Goal: Task Accomplishment & Management: Complete application form

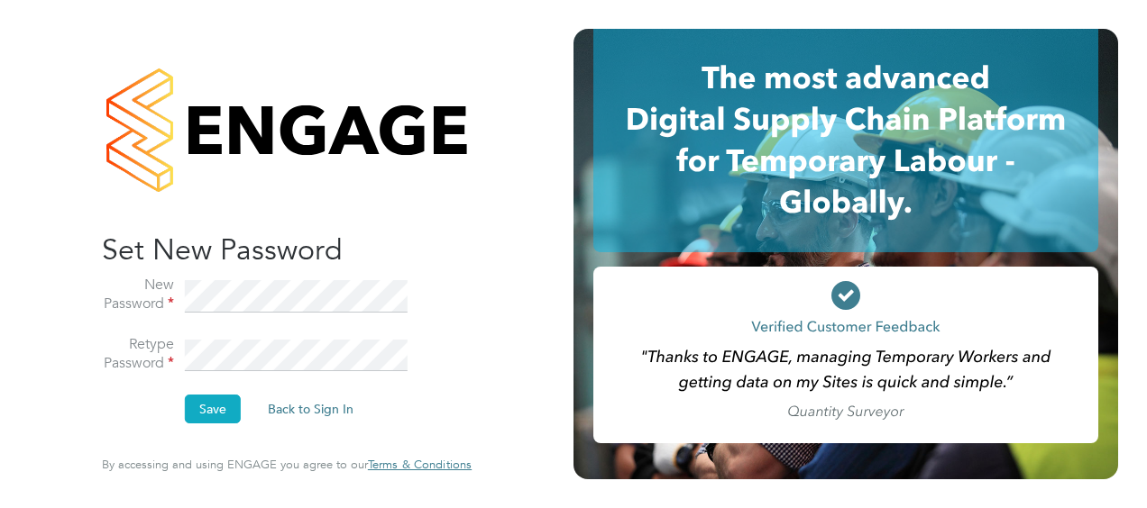
click at [198, 409] on button "Save" at bounding box center [213, 409] width 56 height 29
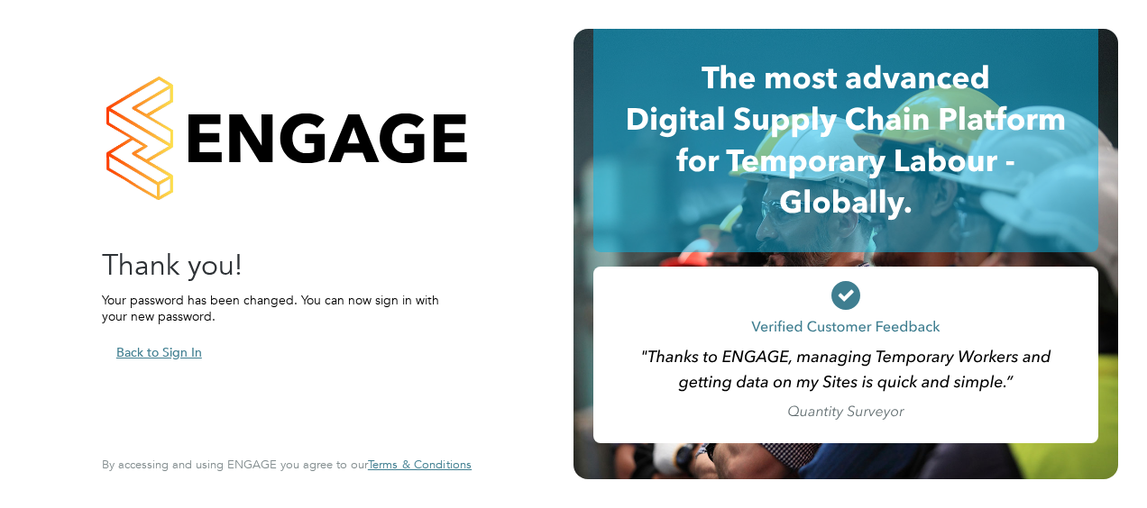
click at [172, 355] on button "Back to Sign In" at bounding box center [159, 352] width 114 height 29
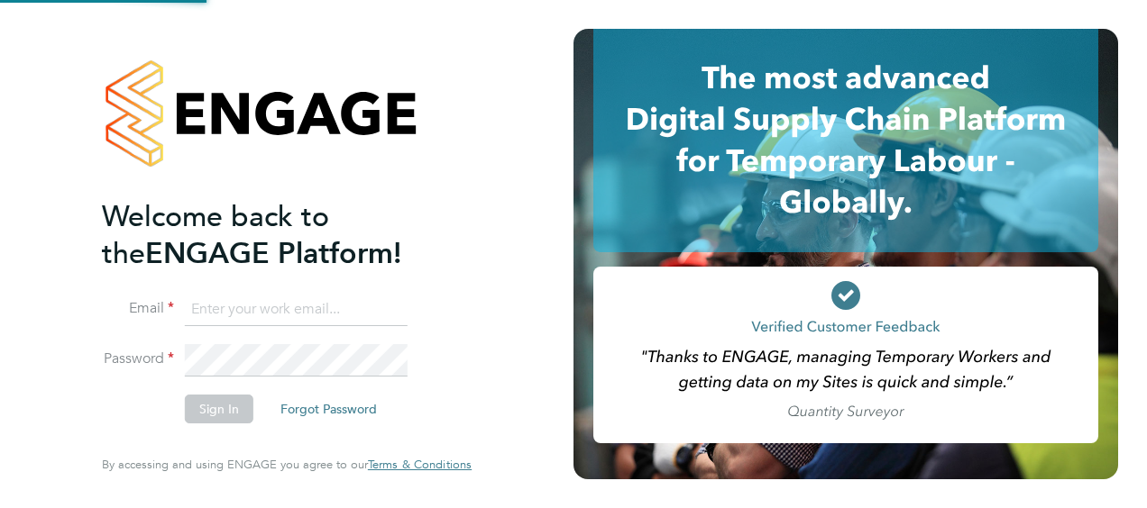
type input "[PERSON_NAME][EMAIL_ADDRESS][DOMAIN_NAME]"
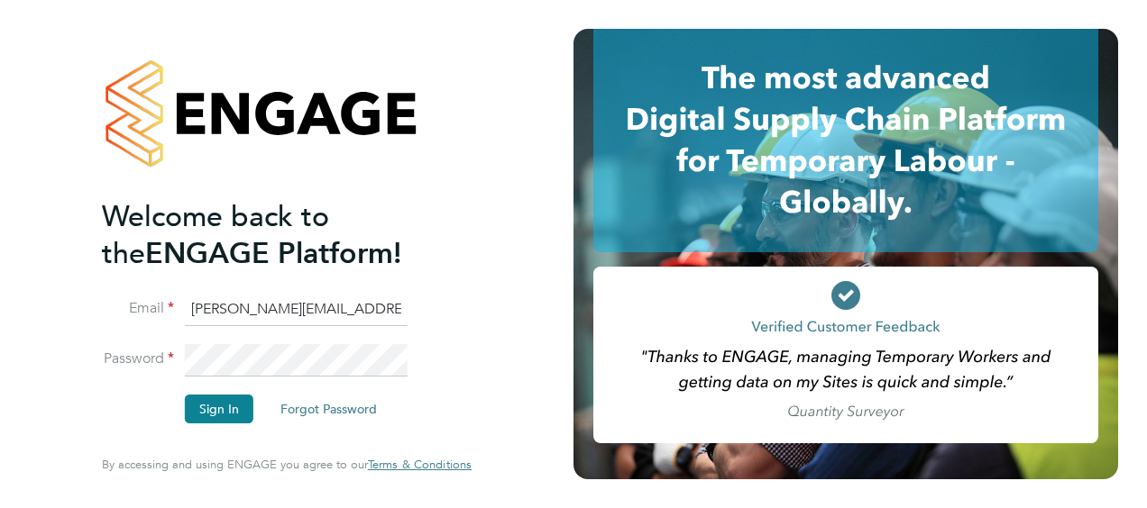
click at [232, 321] on input "[PERSON_NAME][EMAIL_ADDRESS][DOMAIN_NAME]" at bounding box center [296, 310] width 223 height 32
click at [169, 404] on li "Sign In Forgot Password" at bounding box center [278, 418] width 352 height 47
click at [231, 408] on button "Sign In" at bounding box center [219, 409] width 69 height 29
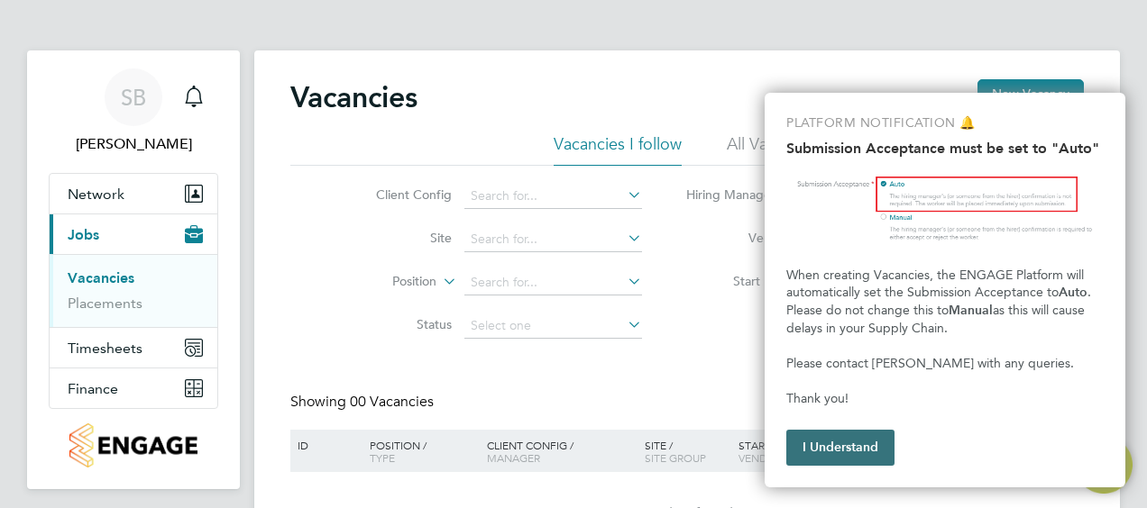
click at [860, 450] on button "I Understand" at bounding box center [840, 448] width 108 height 36
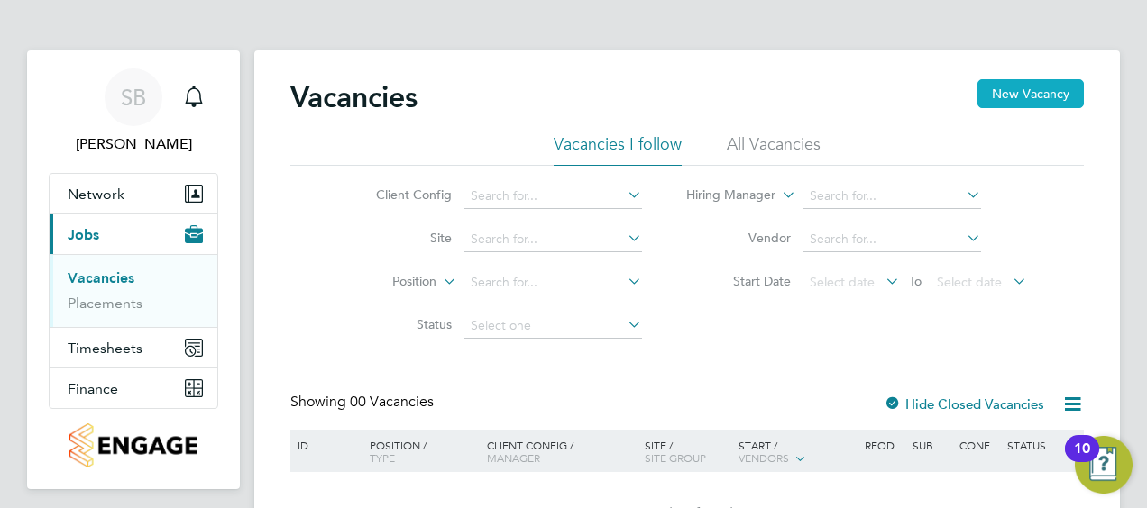
click at [1041, 83] on button "New Vacancy" at bounding box center [1030, 93] width 106 height 29
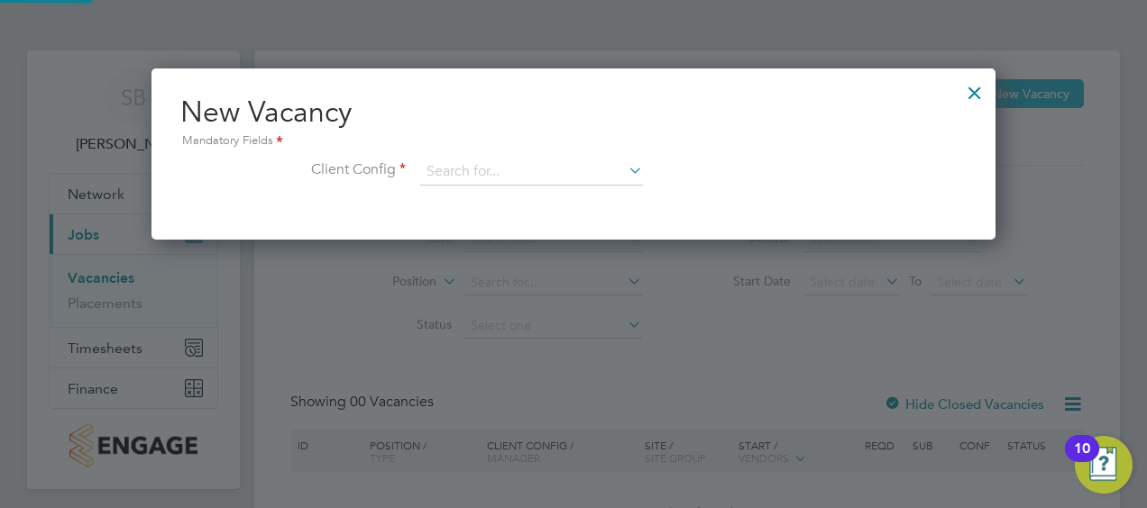
scroll to position [170, 844]
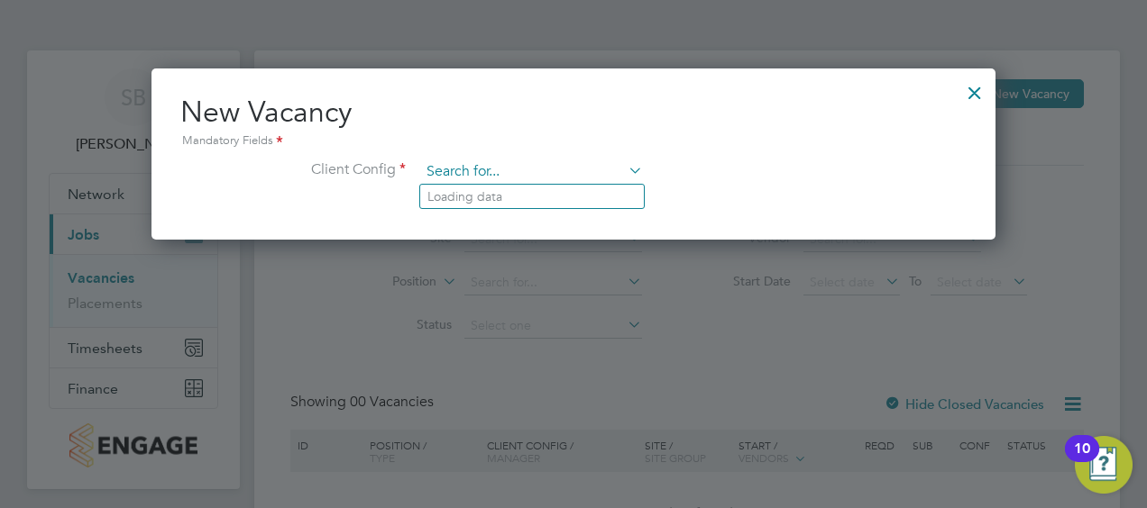
click at [535, 178] on input at bounding box center [531, 172] width 223 height 27
type input "C"
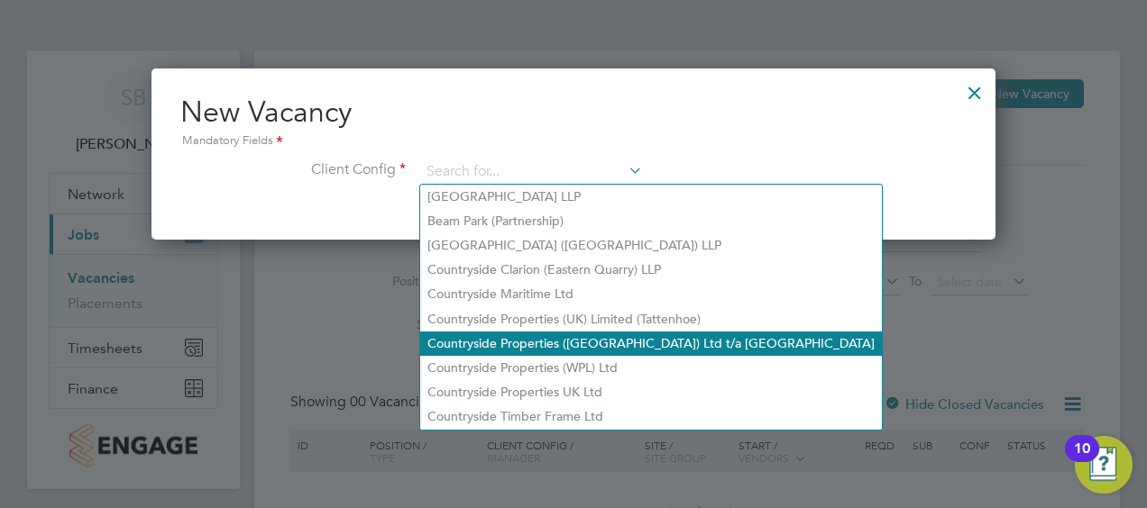
scroll to position [113, 0]
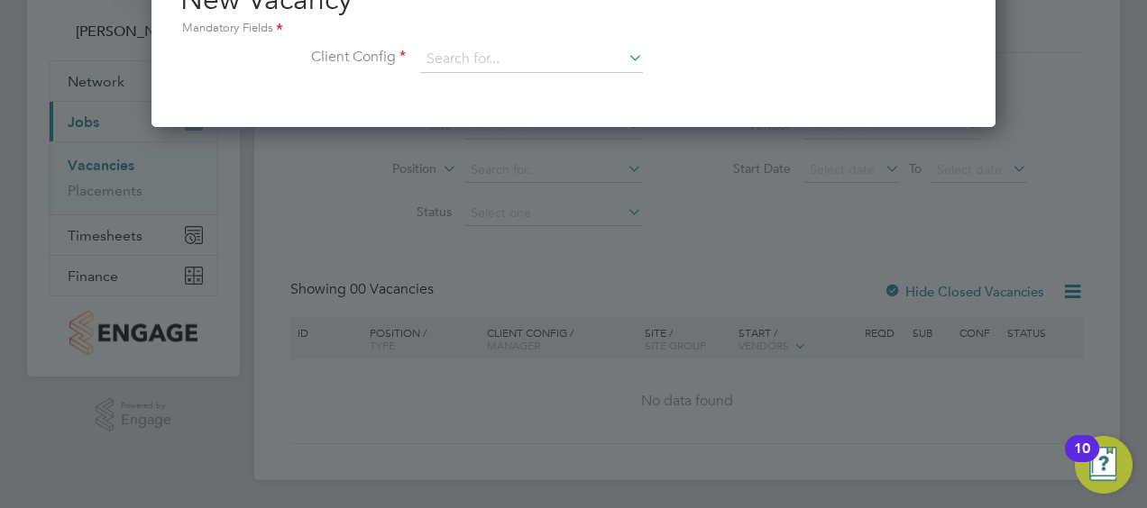
click at [570, 278] on li "Countryside Properties UK Ltd" at bounding box center [651, 280] width 462 height 24
type input "Countryside Properties UK Ltd"
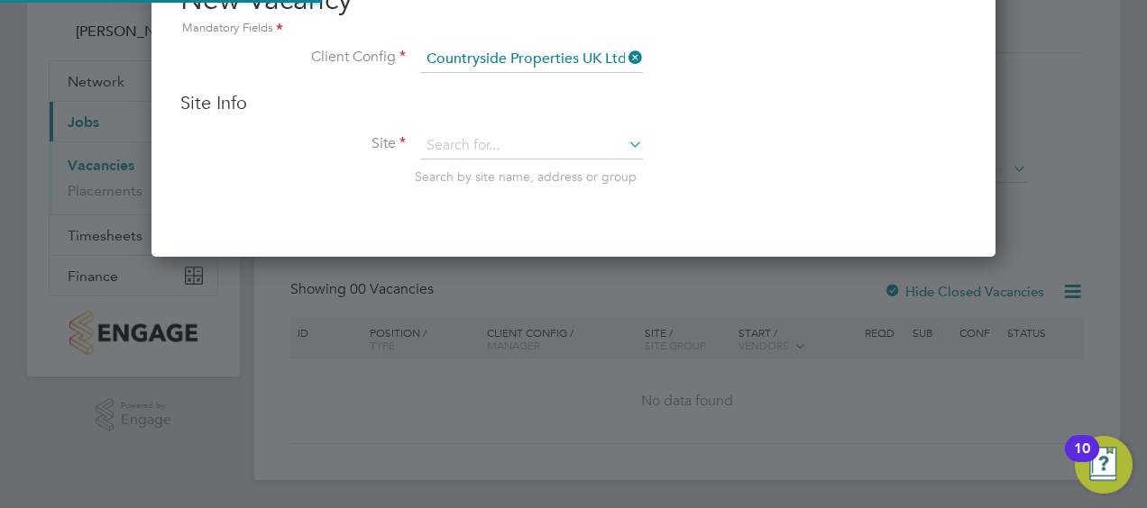
scroll to position [300, 844]
click at [573, 142] on input at bounding box center [531, 146] width 223 height 27
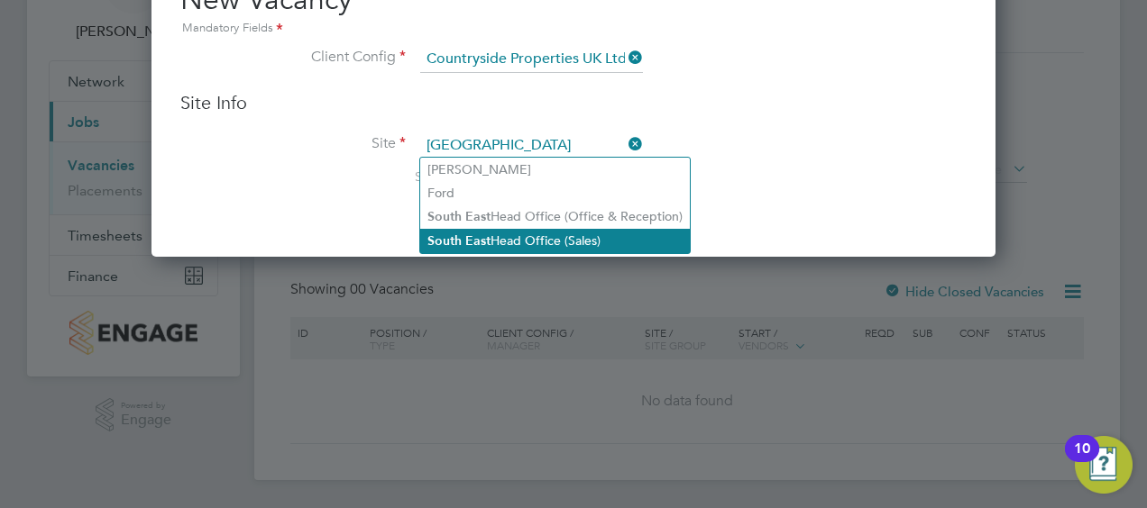
click at [562, 238] on li "South East Head Office (Sales)" at bounding box center [555, 241] width 270 height 24
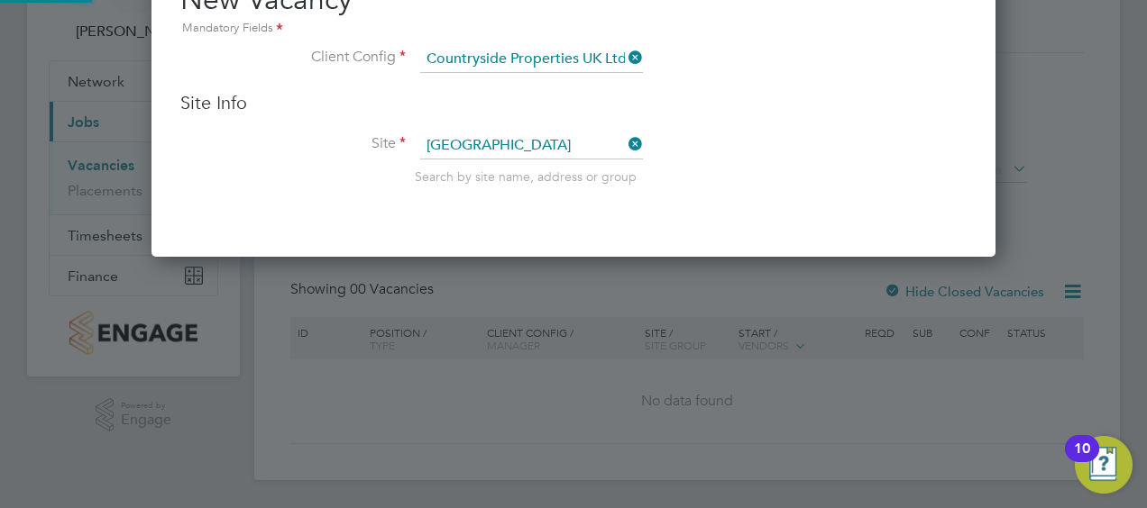
type input "South East Head Office (Sales)"
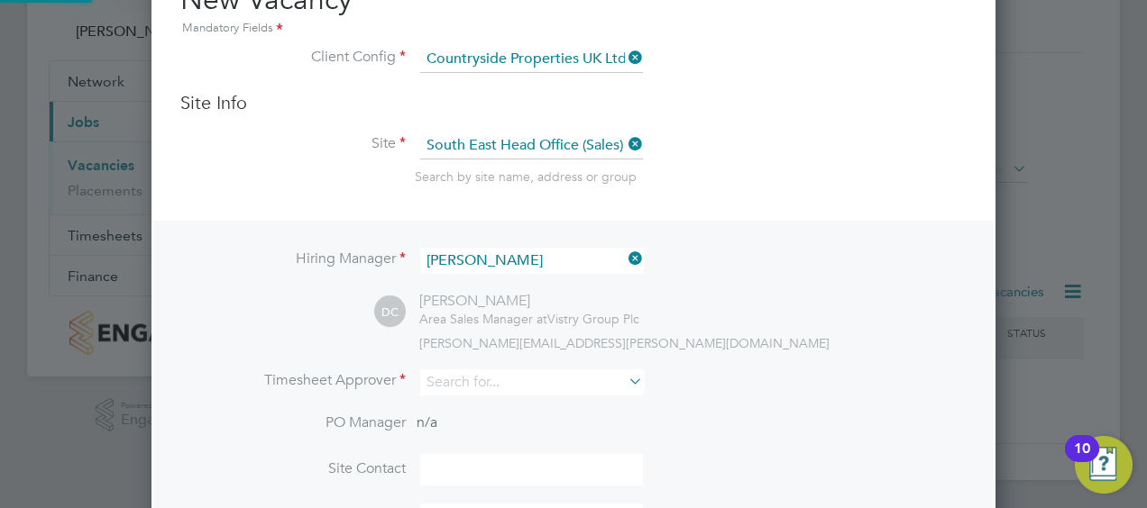
scroll to position [745, 844]
click at [617, 382] on input at bounding box center [531, 383] width 223 height 26
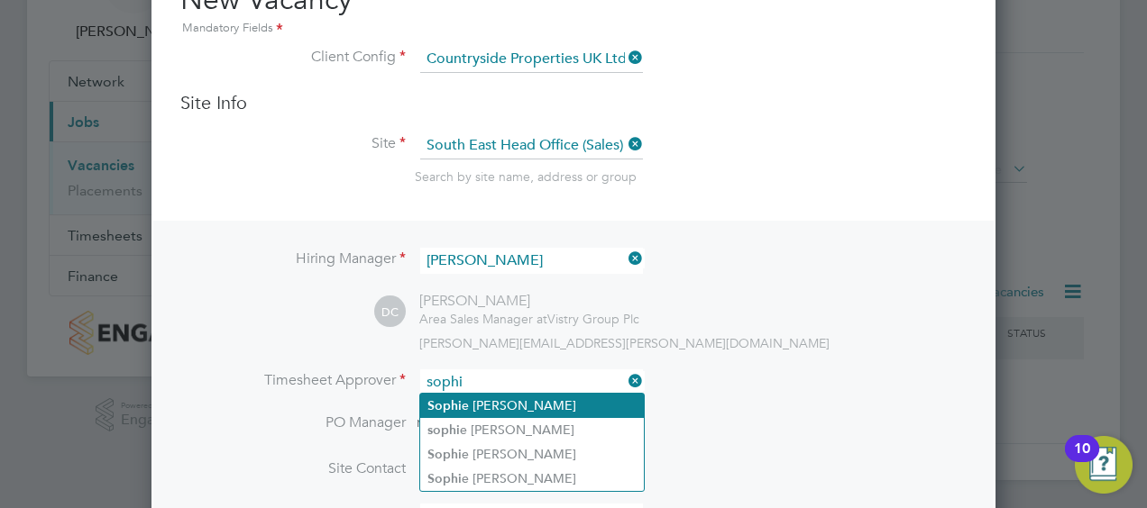
click at [539, 401] on li "[PERSON_NAME]" at bounding box center [532, 406] width 224 height 24
type input "[PERSON_NAME]"
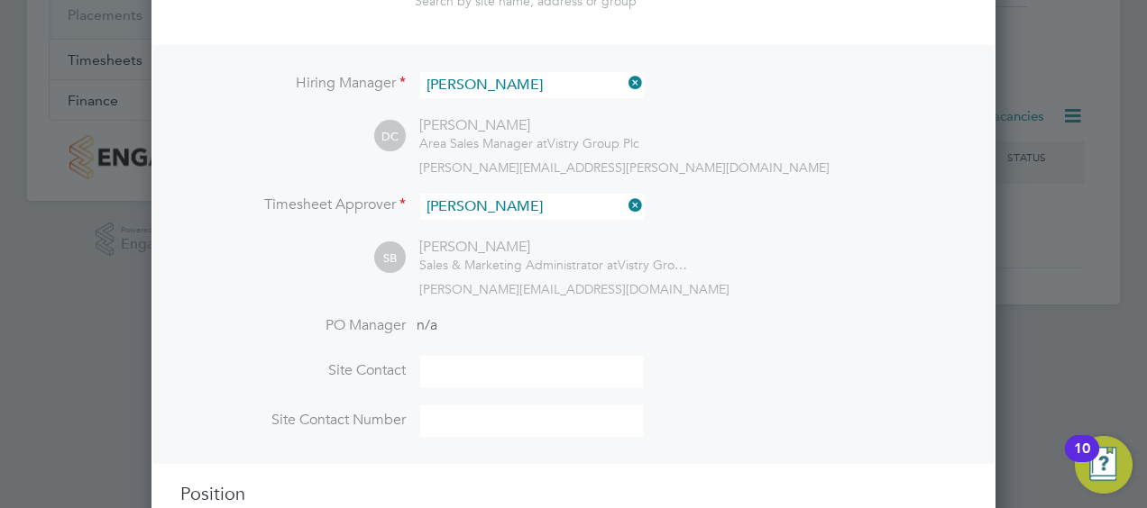
scroll to position [382, 0]
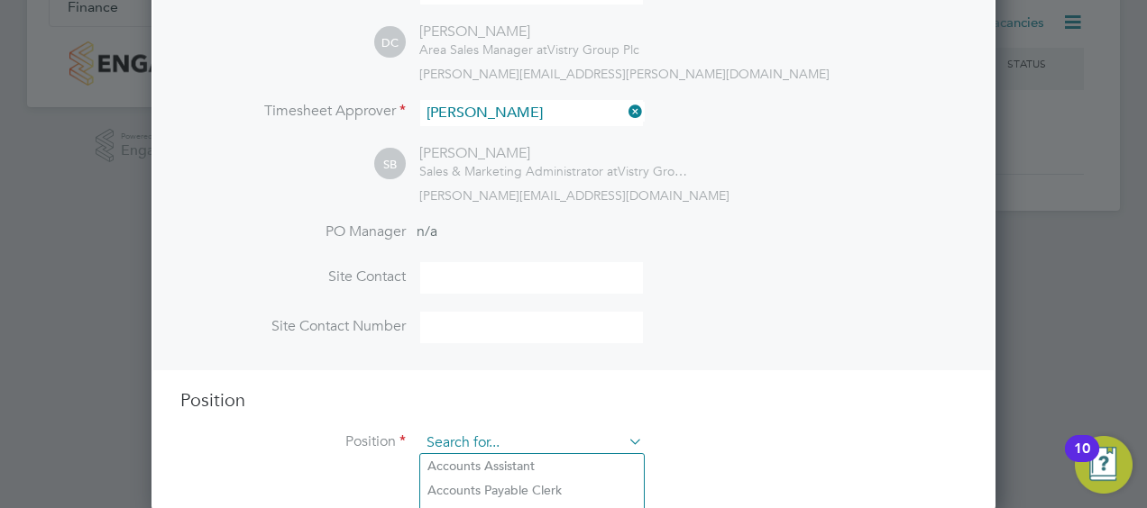
click at [557, 450] on input at bounding box center [531, 443] width 223 height 27
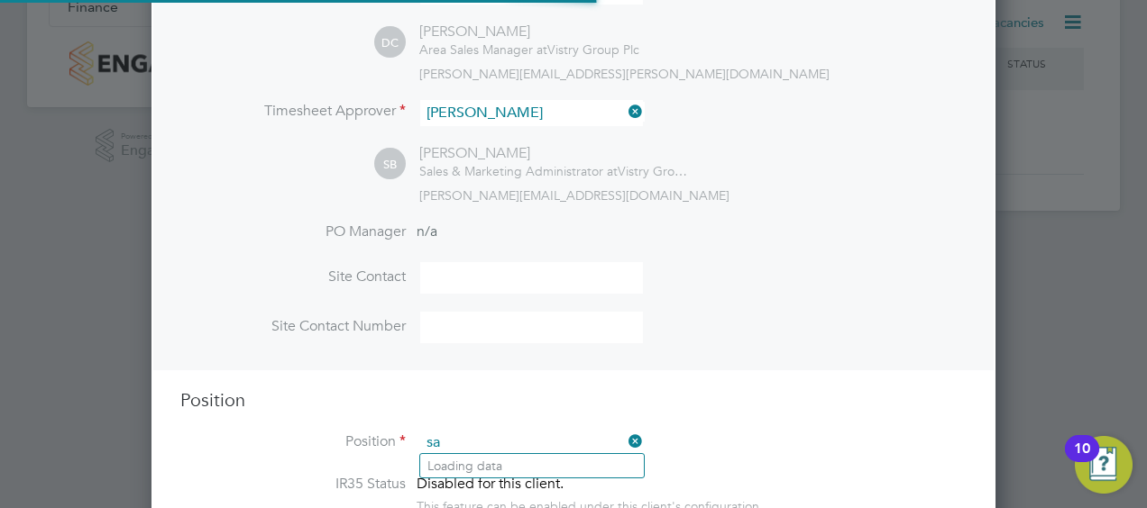
scroll to position [2578, 844]
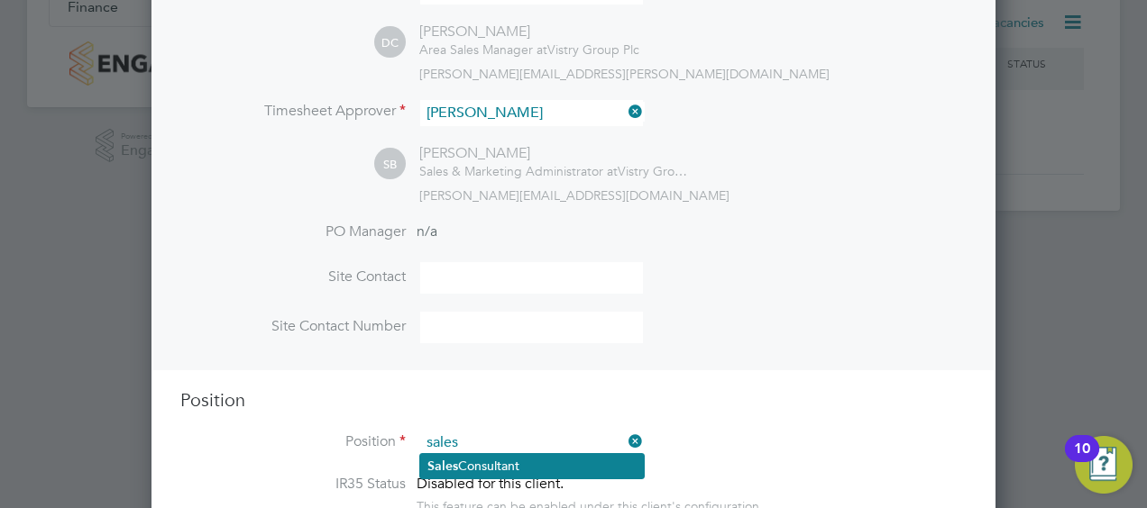
type input "sales"
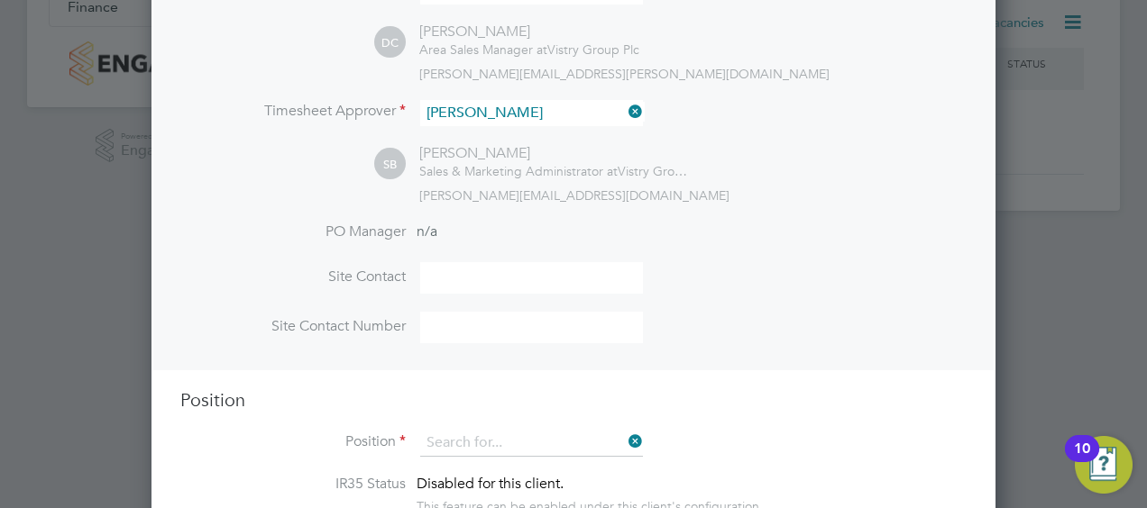
click at [562, 434] on input at bounding box center [531, 443] width 223 height 27
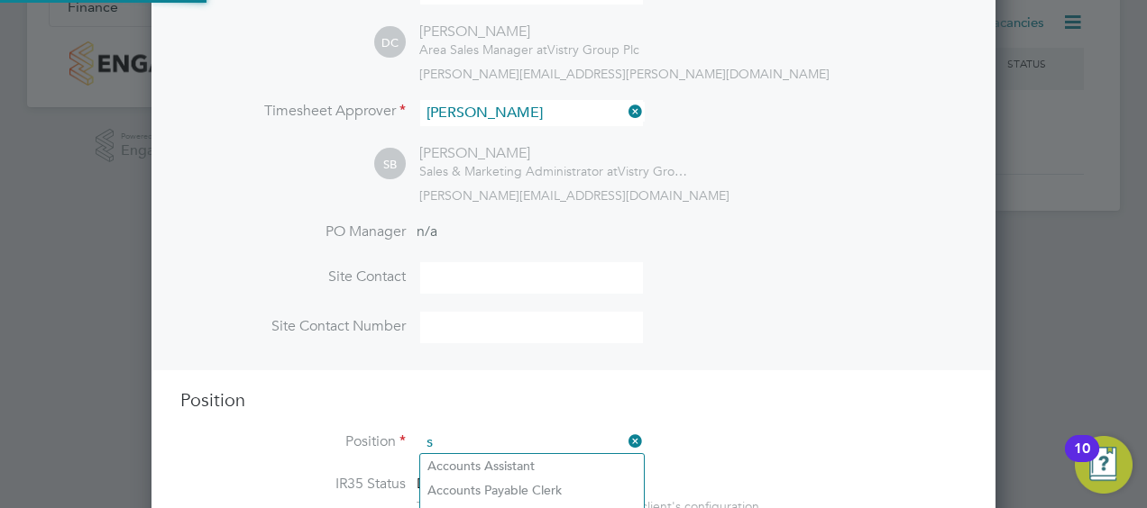
scroll to position [2578, 844]
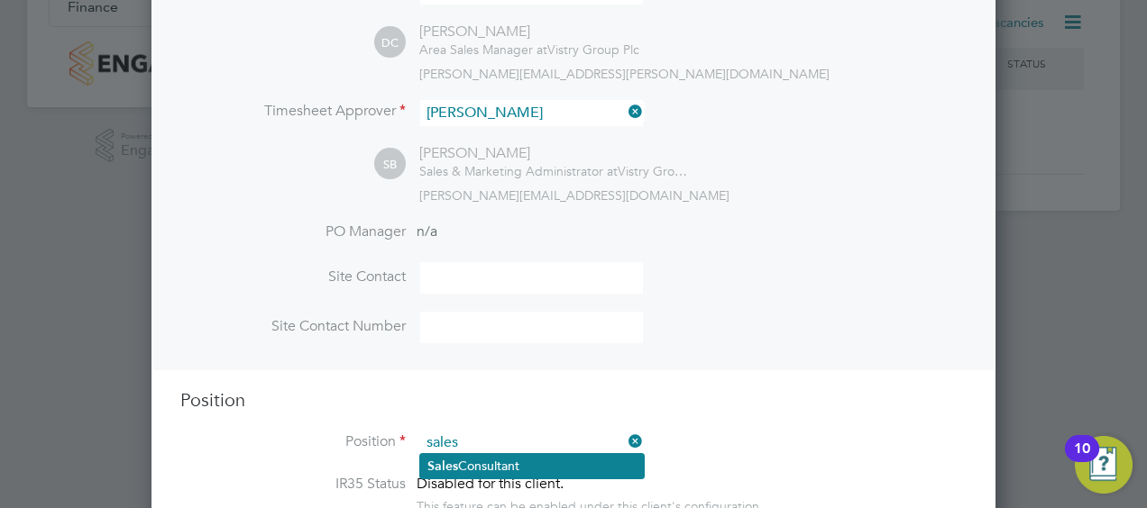
click at [491, 463] on li "Sales Consultant" at bounding box center [532, 466] width 224 height 24
type input "Sales Consultant"
type textarea "Meets with customers in a sales environment to drive product sales and knowledg…"
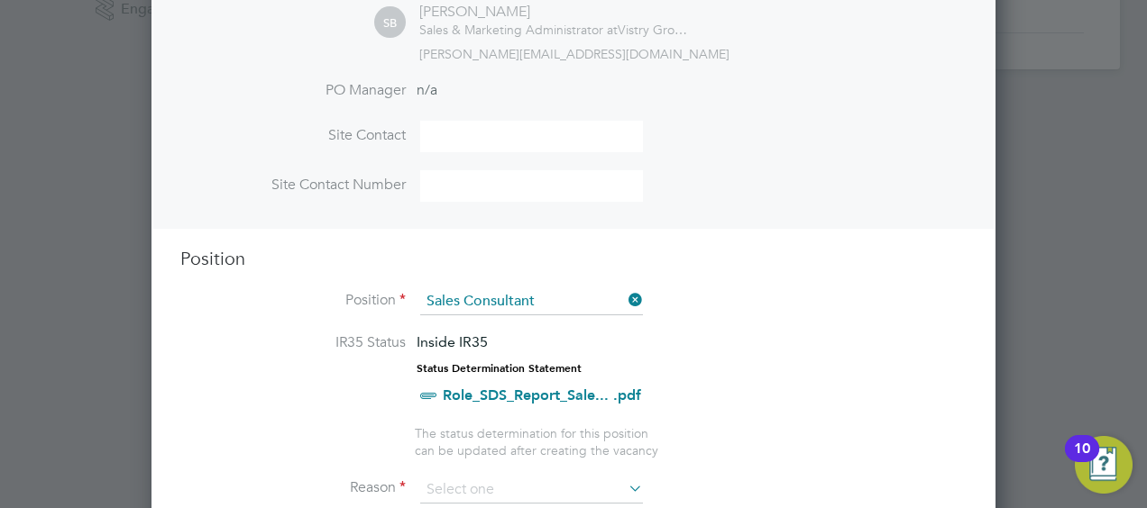
scroll to position [535, 0]
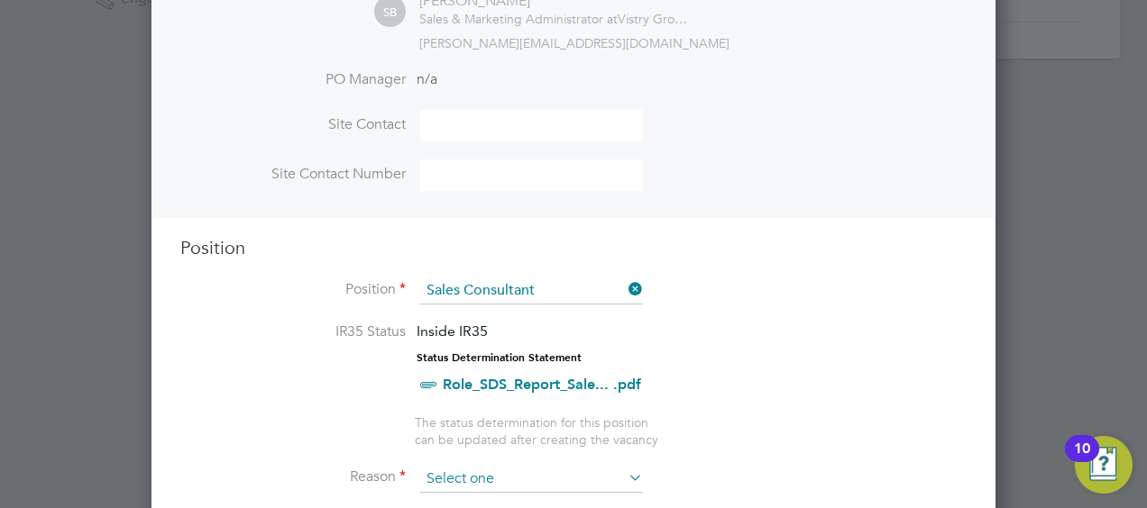
click at [532, 471] on input at bounding box center [531, 479] width 223 height 27
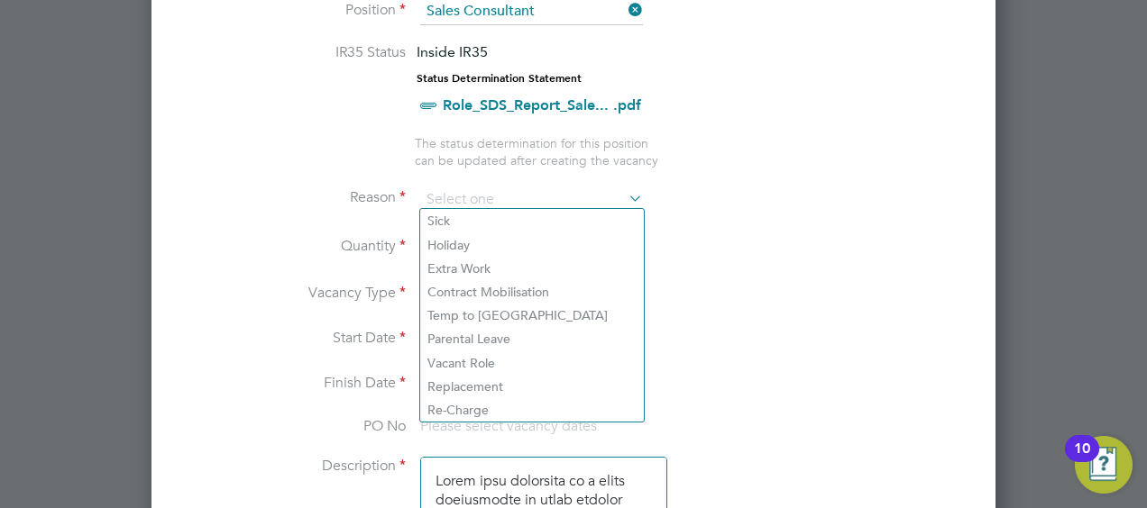
scroll to position [840, 0]
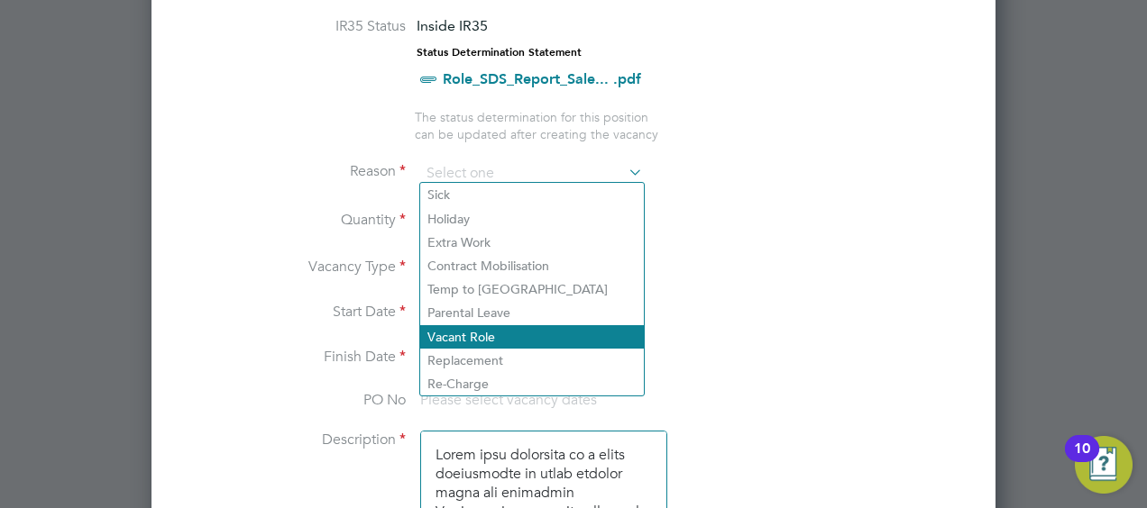
click at [601, 334] on li "Vacant Role" at bounding box center [532, 336] width 224 height 23
type input "Vacant Role"
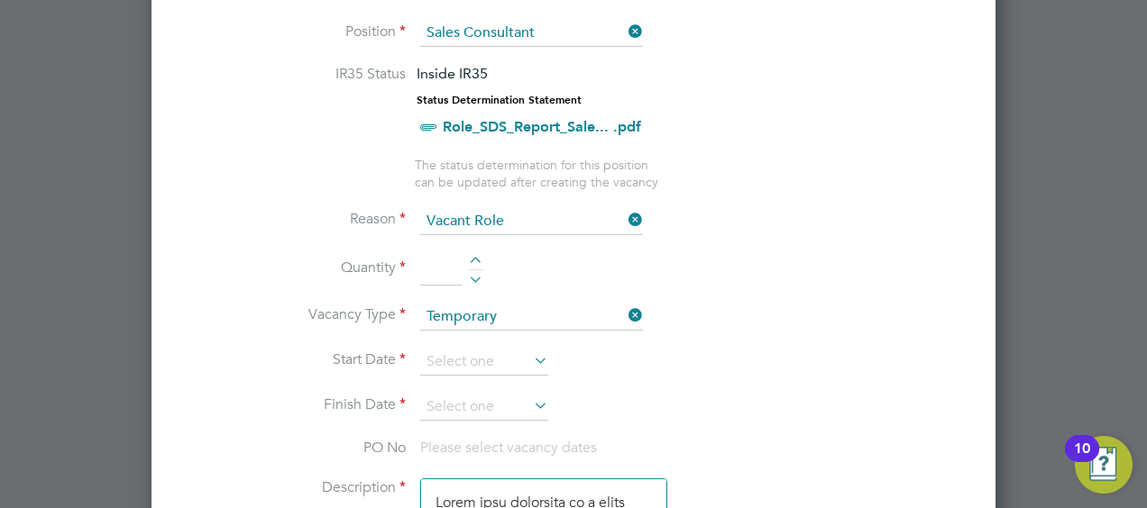
scroll to position [790, 0]
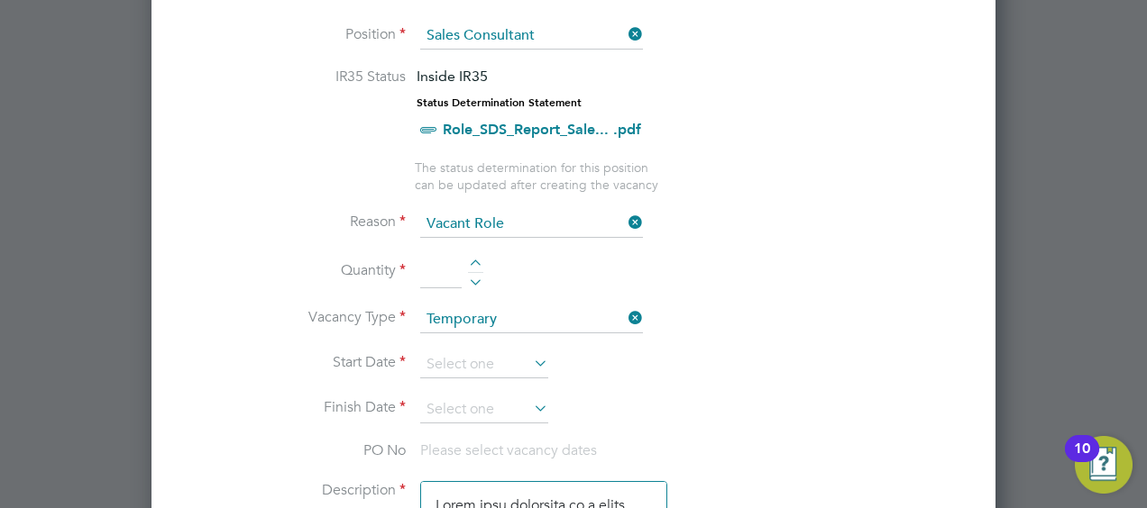
click at [476, 260] on div at bounding box center [475, 266] width 15 height 13
type input "1"
click at [505, 355] on input at bounding box center [484, 365] width 128 height 27
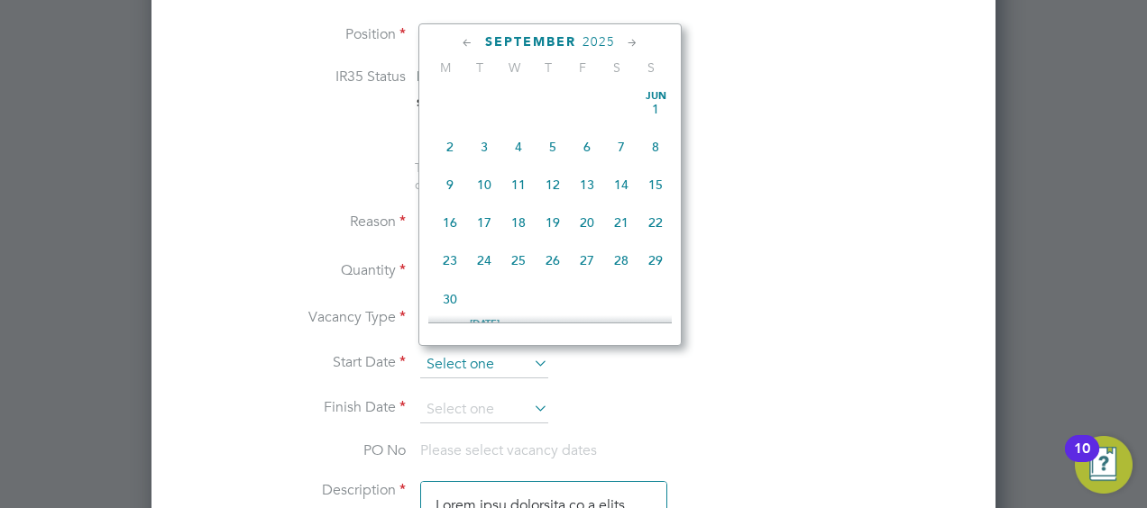
scroll to position [657, 0]
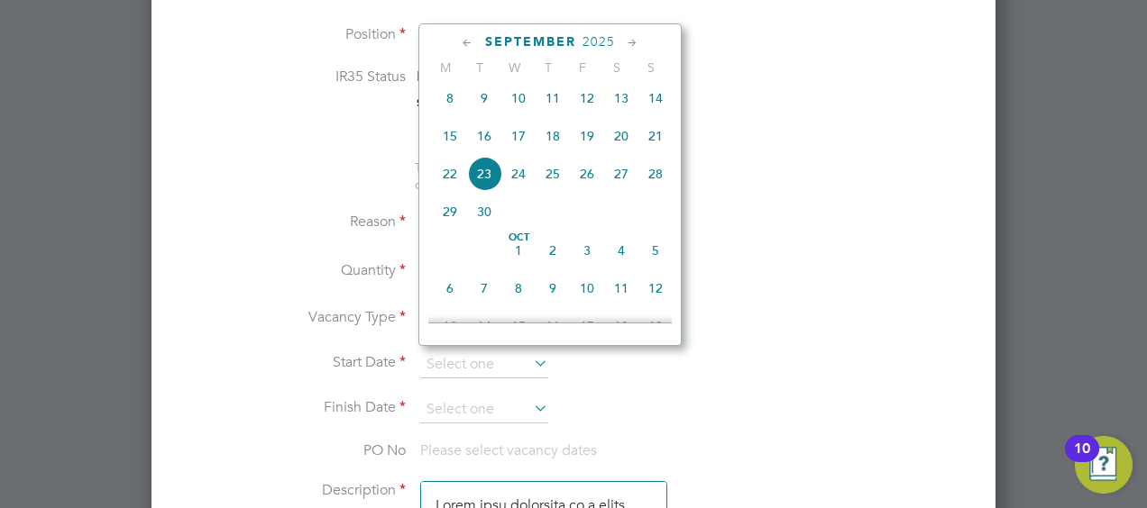
click at [449, 187] on span "22" at bounding box center [450, 174] width 34 height 34
type input "[DATE]"
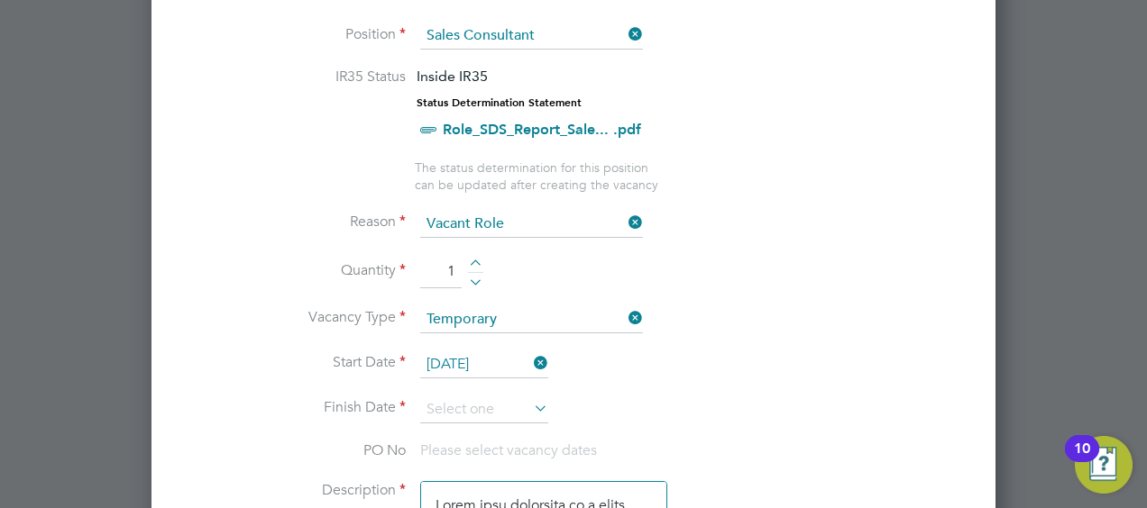
click at [530, 396] on icon at bounding box center [530, 408] width 0 height 25
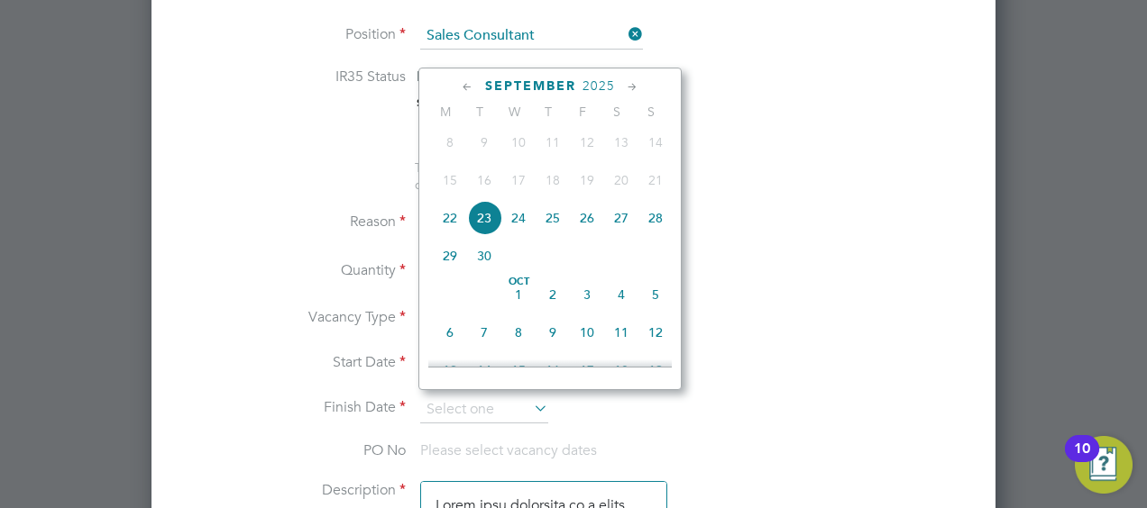
click at [633, 92] on icon at bounding box center [632, 88] width 17 height 20
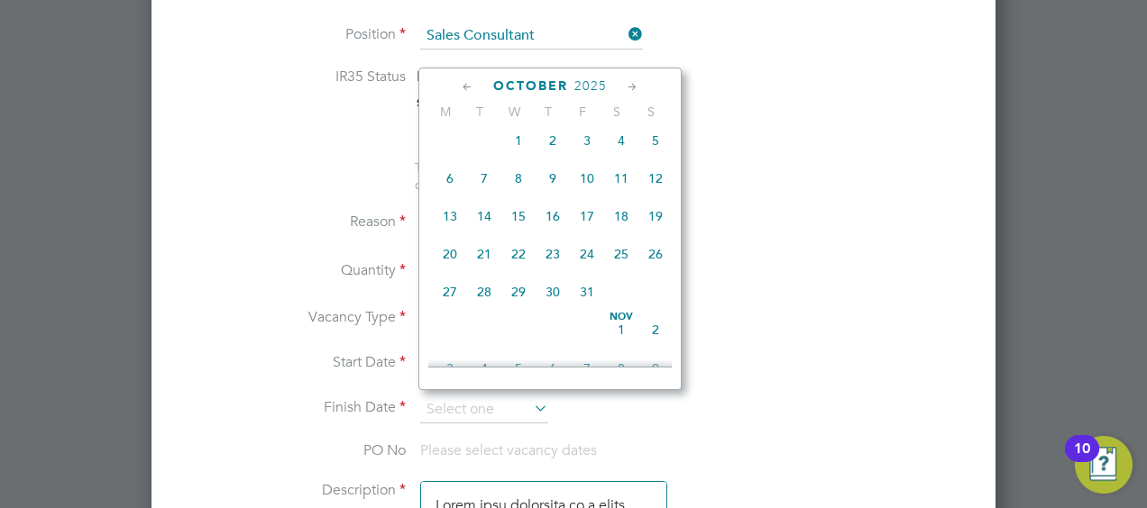
click at [587, 305] on span "31" at bounding box center [587, 292] width 34 height 34
type input "[DATE]"
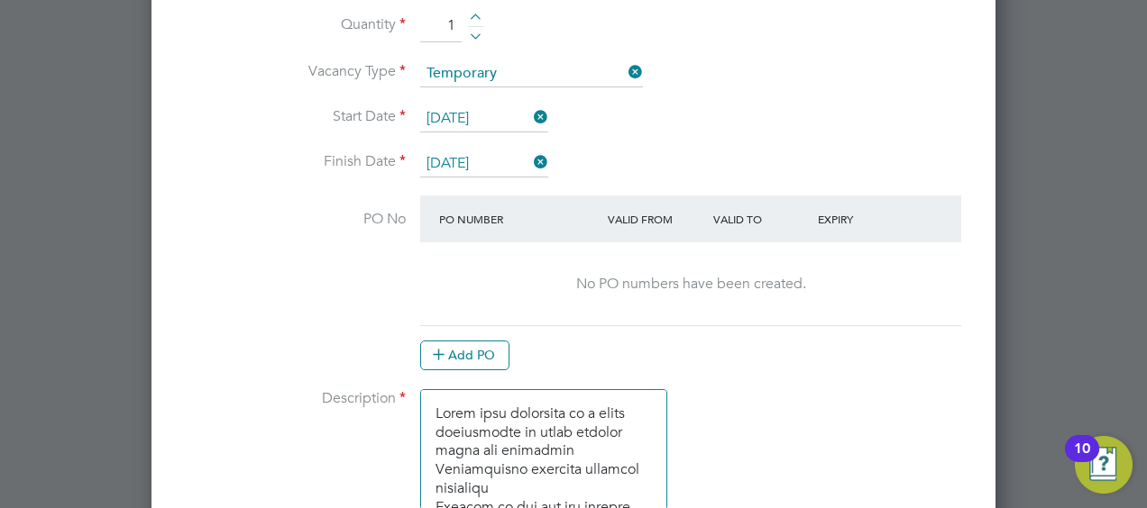
scroll to position [1037, 0]
click at [482, 345] on button "Add PO" at bounding box center [464, 354] width 89 height 29
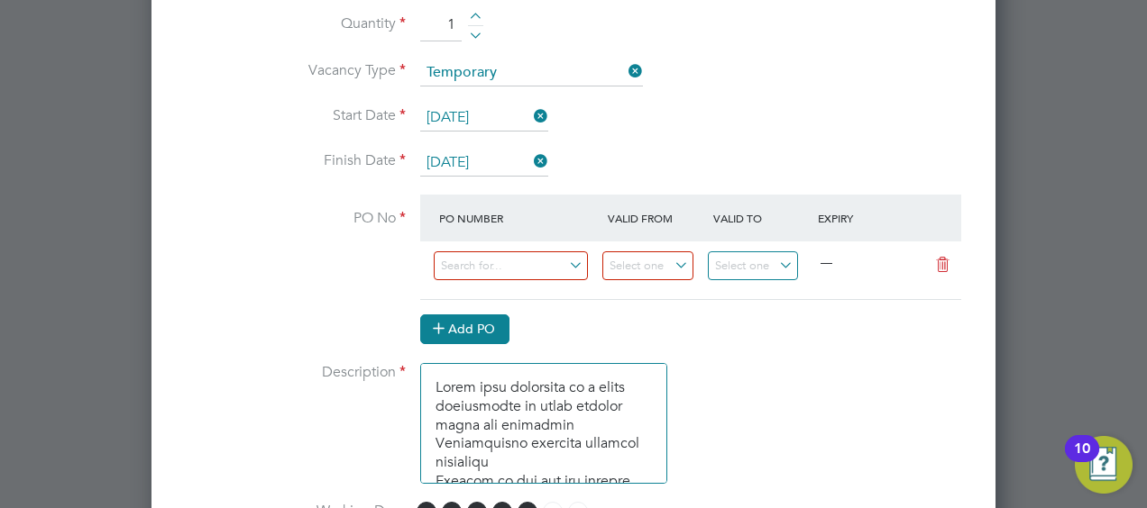
scroll to position [2737, 844]
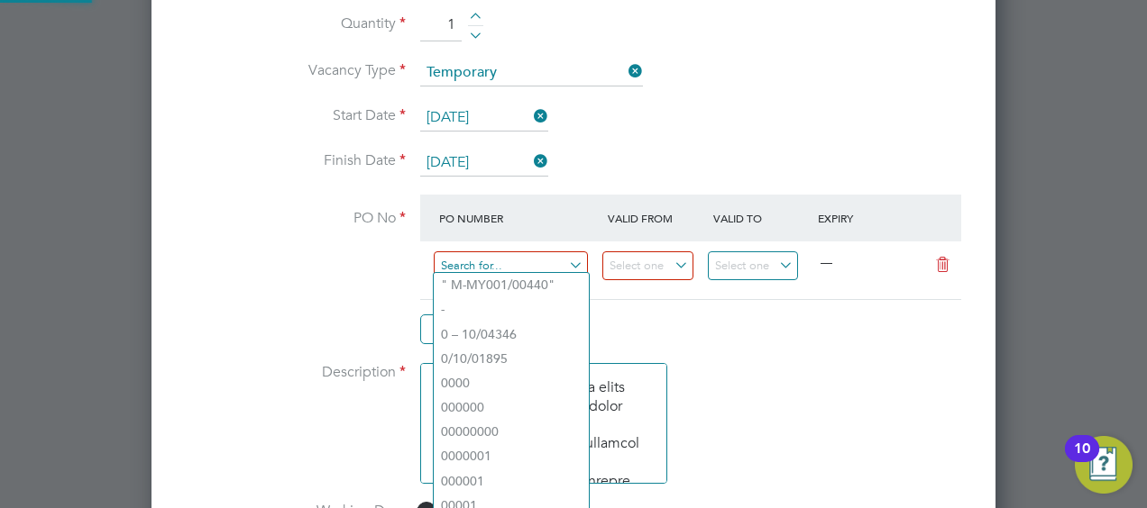
click at [527, 268] on input at bounding box center [511, 266] width 154 height 30
paste input "M-L2400/01262"
type input "M-L2400/01262"
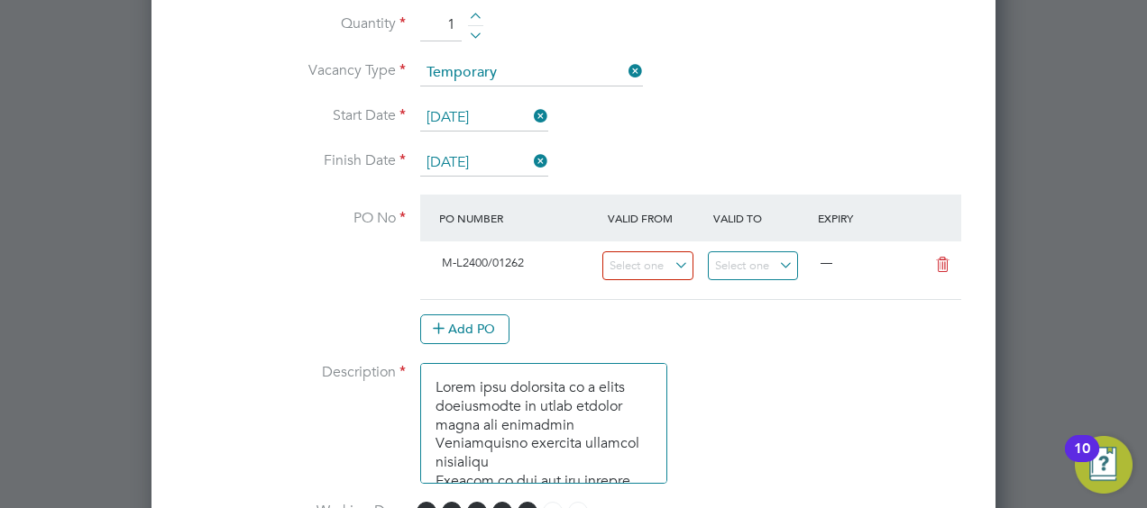
scroll to position [31, 169]
click at [570, 310] on li "Use "M-L2400/01262"" at bounding box center [511, 309] width 155 height 24
drag, startPoint x: 663, startPoint y: 276, endPoint x: 659, endPoint y: 260, distance: 16.8
click at [659, 260] on div at bounding box center [655, 271] width 105 height 44
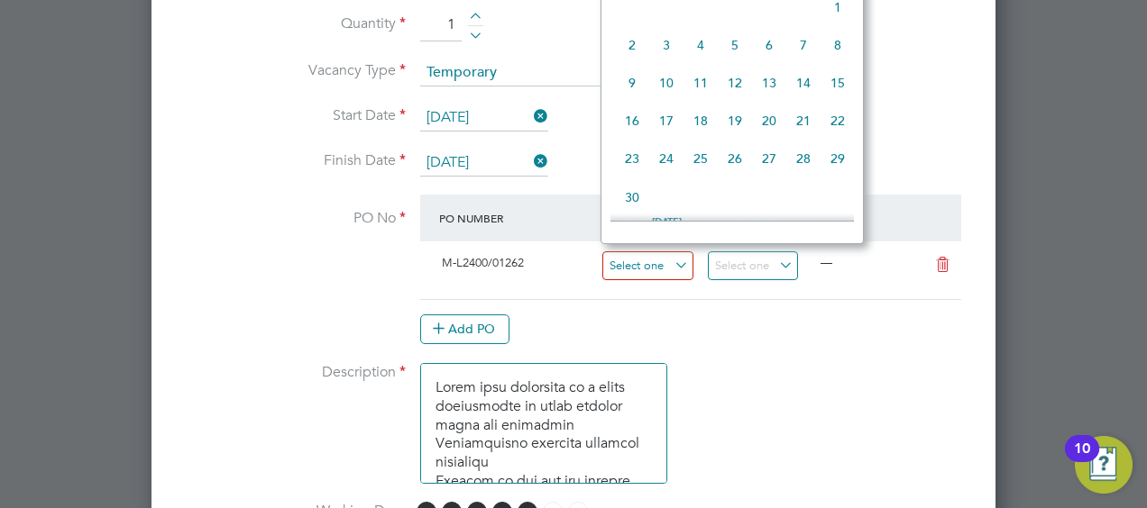
scroll to position [657, 0]
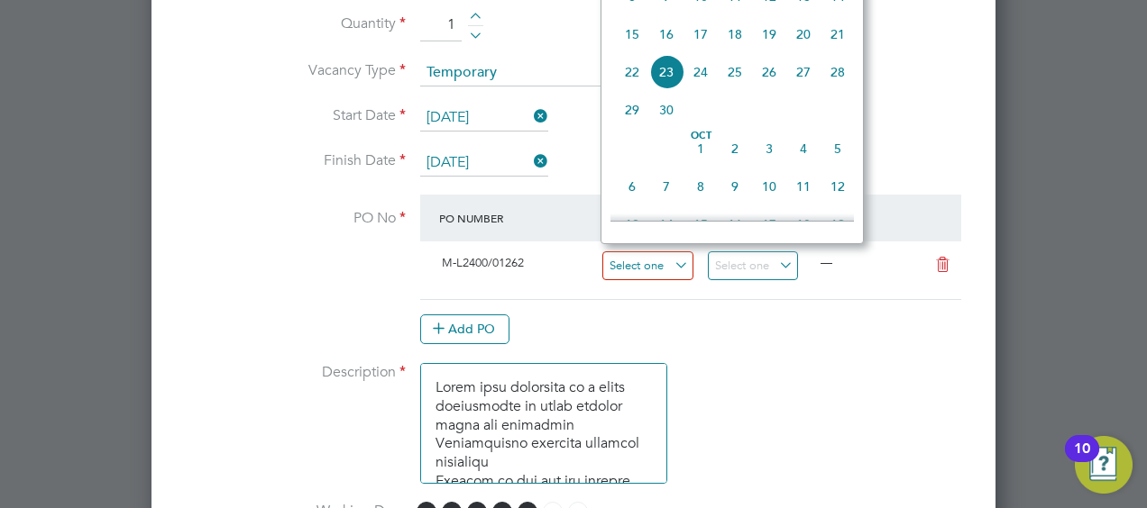
click at [659, 260] on input at bounding box center [647, 266] width 91 height 30
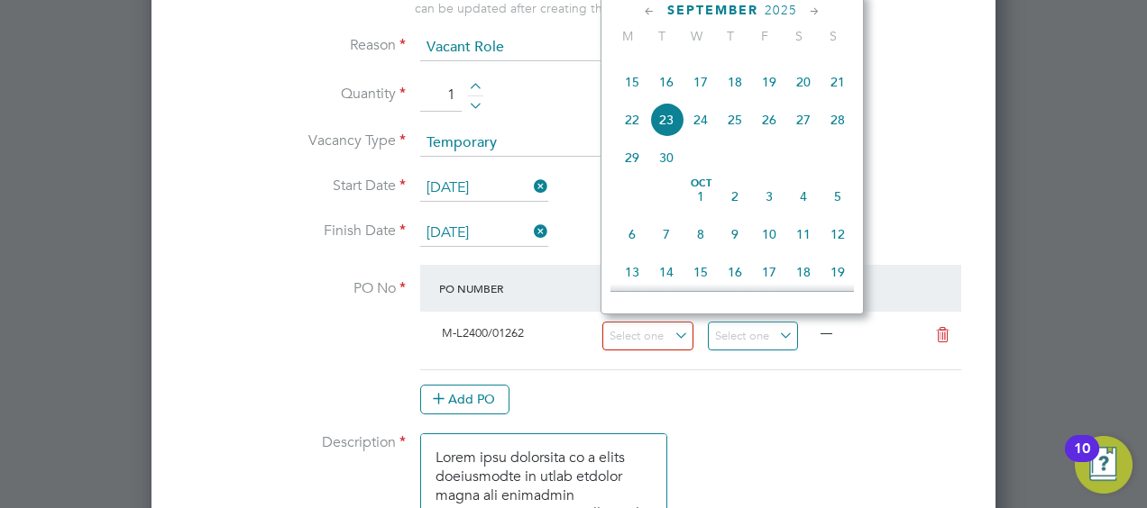
scroll to position [681, 0]
click at [734, 393] on div "Add PO" at bounding box center [690, 399] width 541 height 29
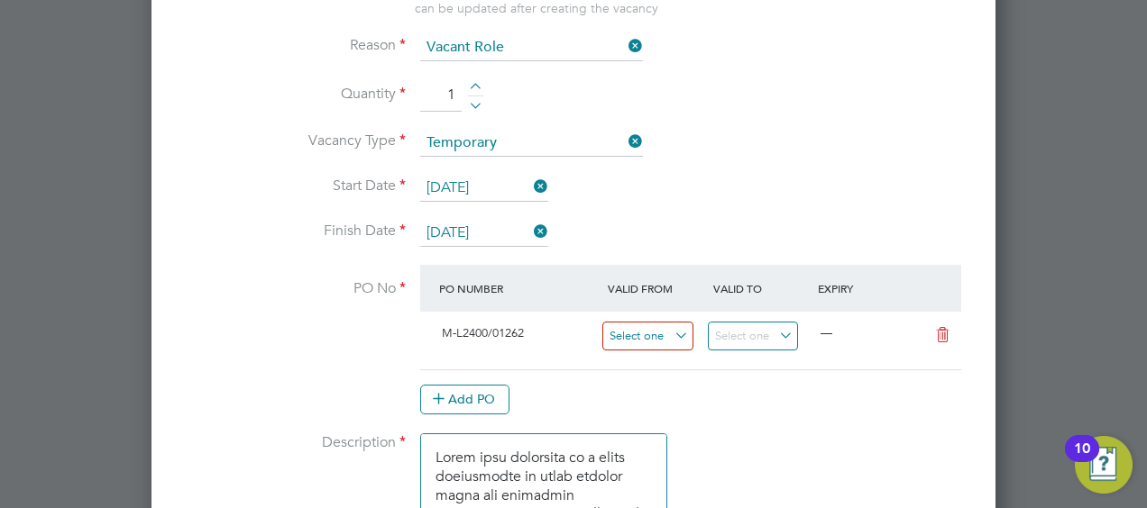
scroll to position [657, 0]
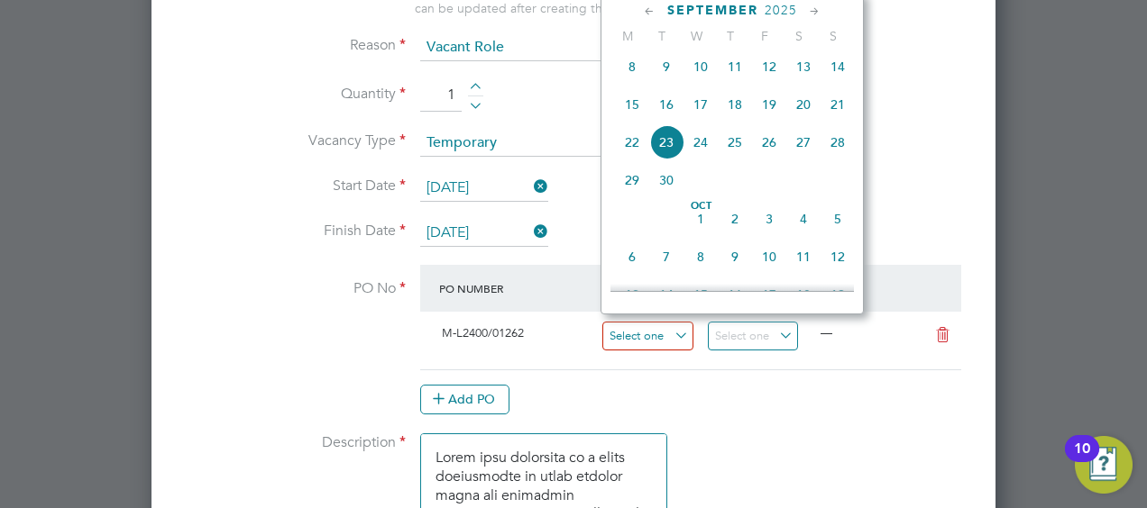
click at [672, 325] on input at bounding box center [647, 337] width 91 height 30
click at [635, 151] on span "22" at bounding box center [632, 142] width 34 height 34
type input "[DATE]"
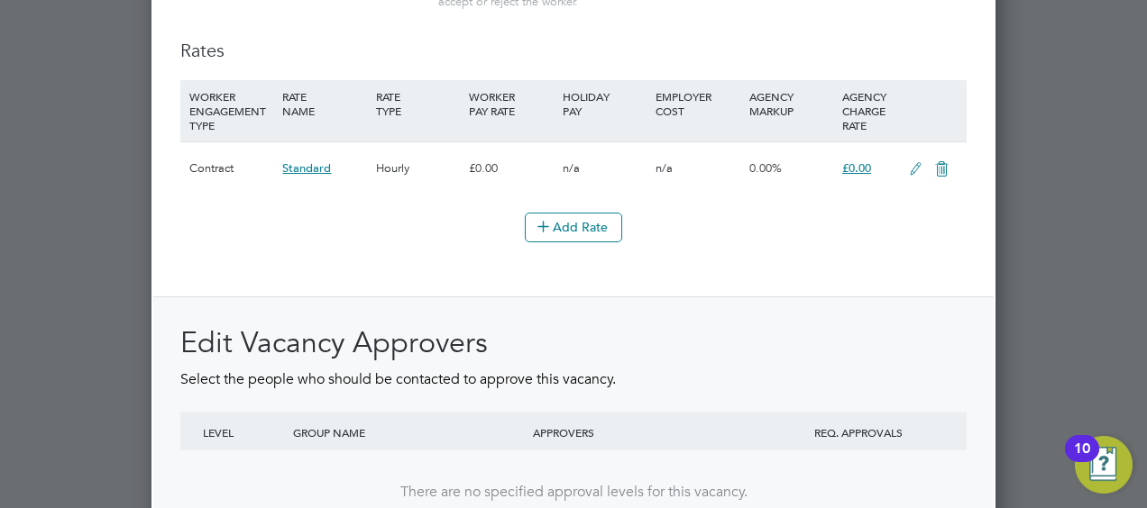
scroll to position [2122, 0]
click at [601, 217] on button "Add Rate" at bounding box center [573, 226] width 97 height 29
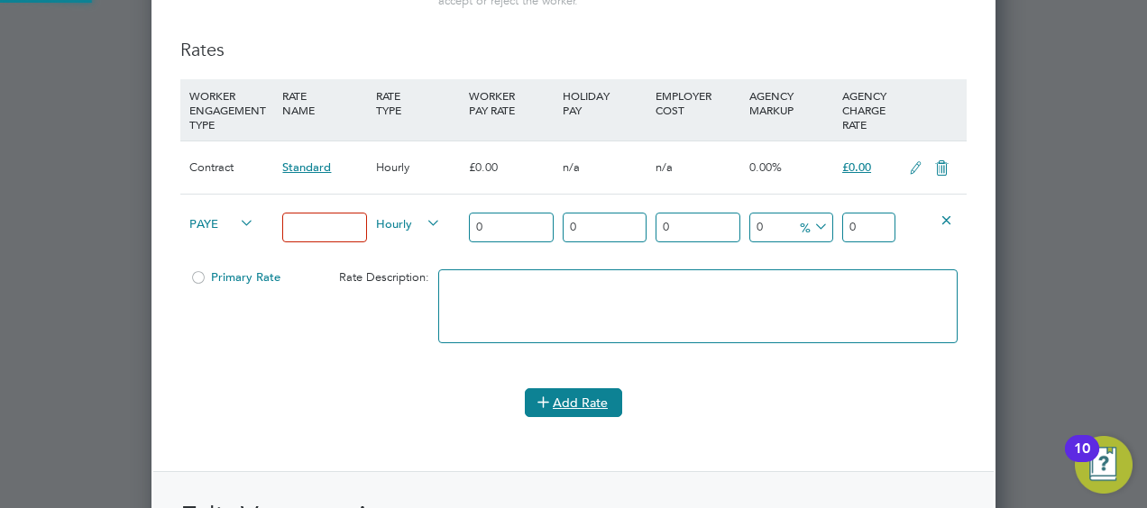
scroll to position [2912, 844]
click at [344, 214] on input at bounding box center [324, 228] width 84 height 30
click at [946, 213] on icon at bounding box center [946, 220] width 14 height 14
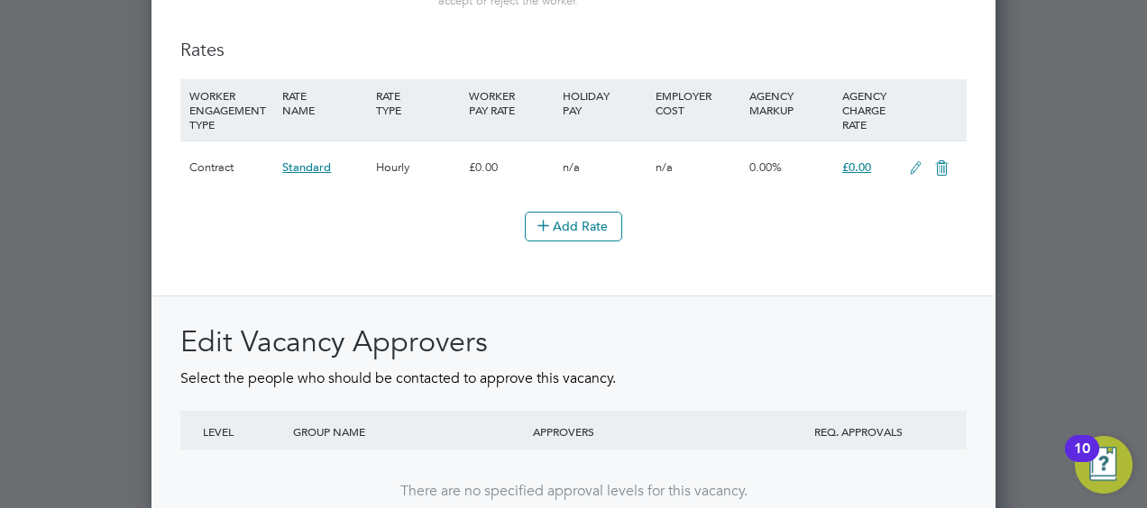
click at [916, 161] on icon at bounding box center [915, 168] width 23 height 14
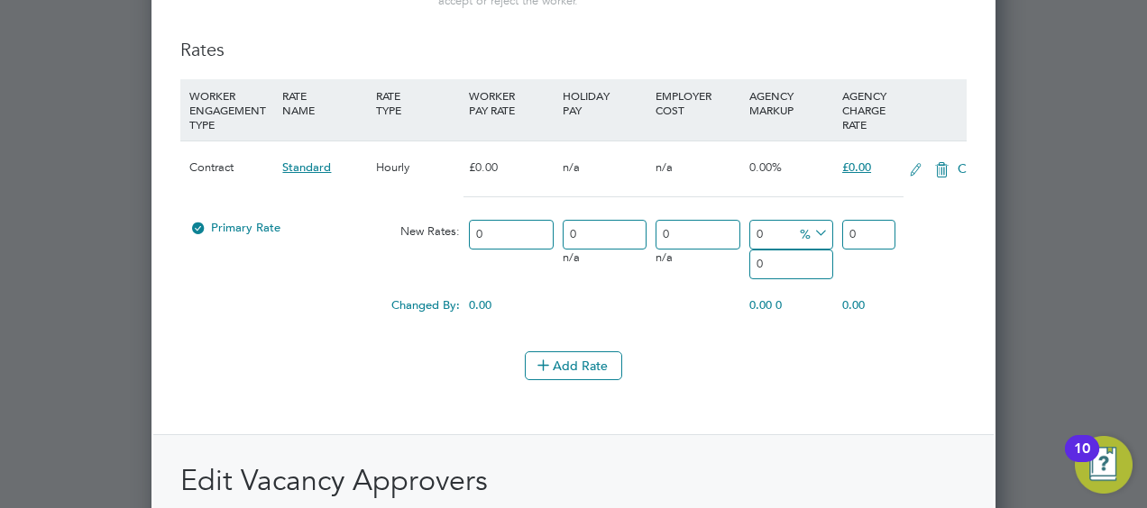
scroll to position [2845, 844]
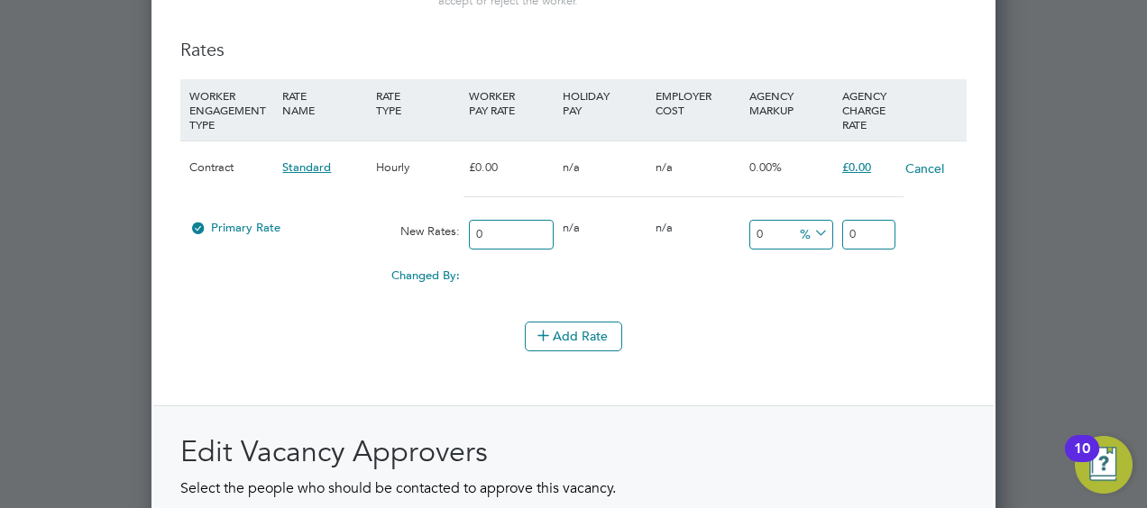
click at [860, 225] on input "0" at bounding box center [868, 235] width 53 height 30
type input "23.97"
click at [844, 299] on li "WORKER ENGAGEMENT TYPE RATE NAME RATE TYPE WORKER PAY RATE HOLIDAY PAY EMPLOYER…" at bounding box center [573, 200] width 786 height 242
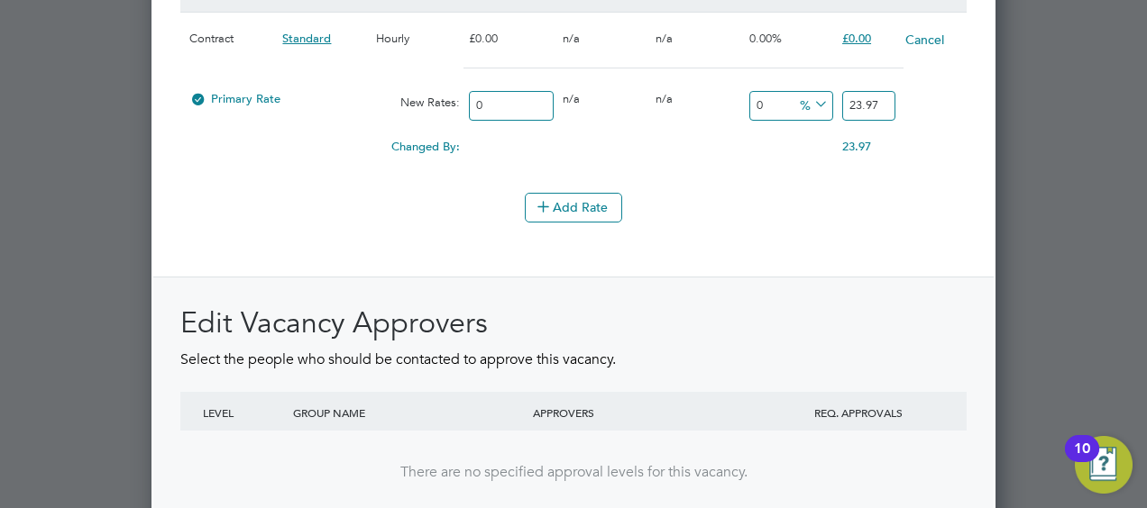
scroll to position [2405, 0]
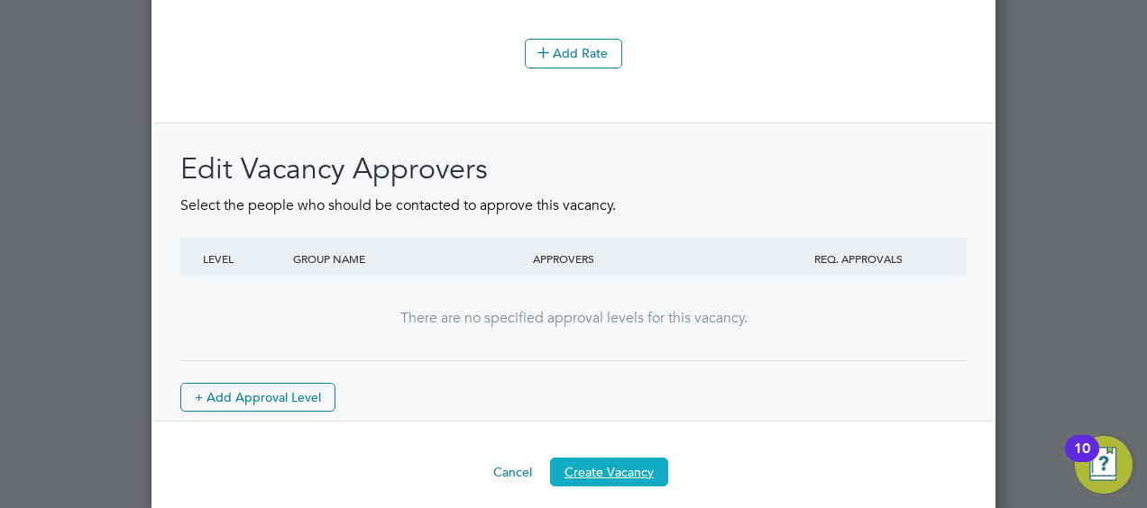
click at [614, 458] on button "Create Vacancy" at bounding box center [609, 472] width 118 height 29
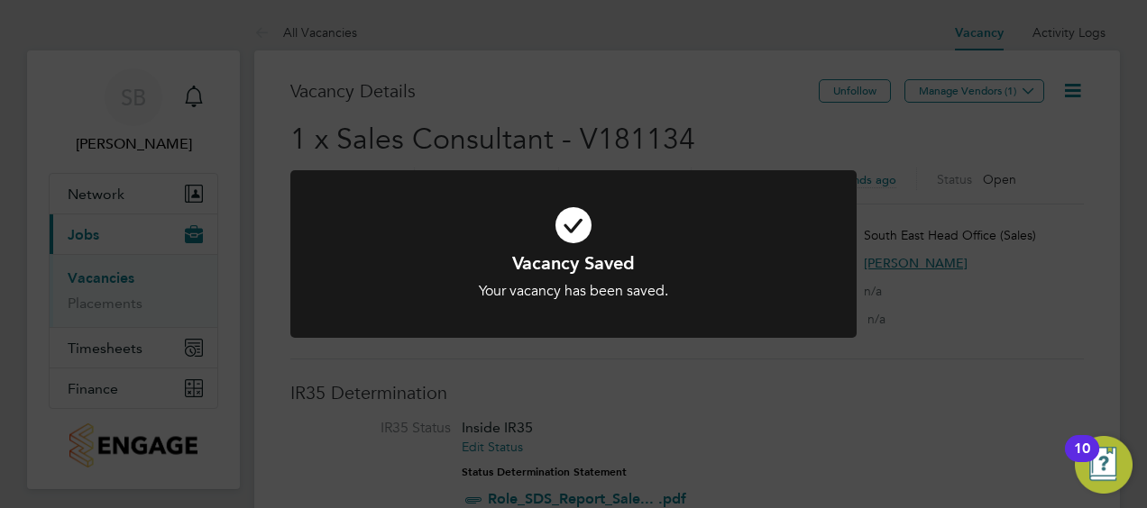
click at [614, 443] on div "Vacancy Saved Your vacancy has been saved. Cancel Okay" at bounding box center [573, 254] width 1147 height 508
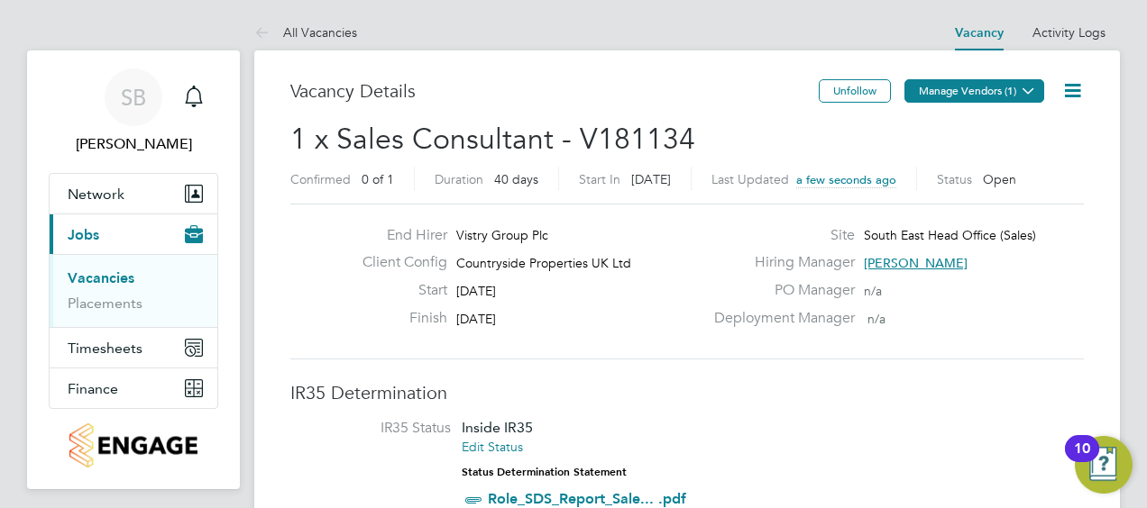
click at [994, 101] on button "Manage Vendors (1)" at bounding box center [974, 90] width 140 height 23
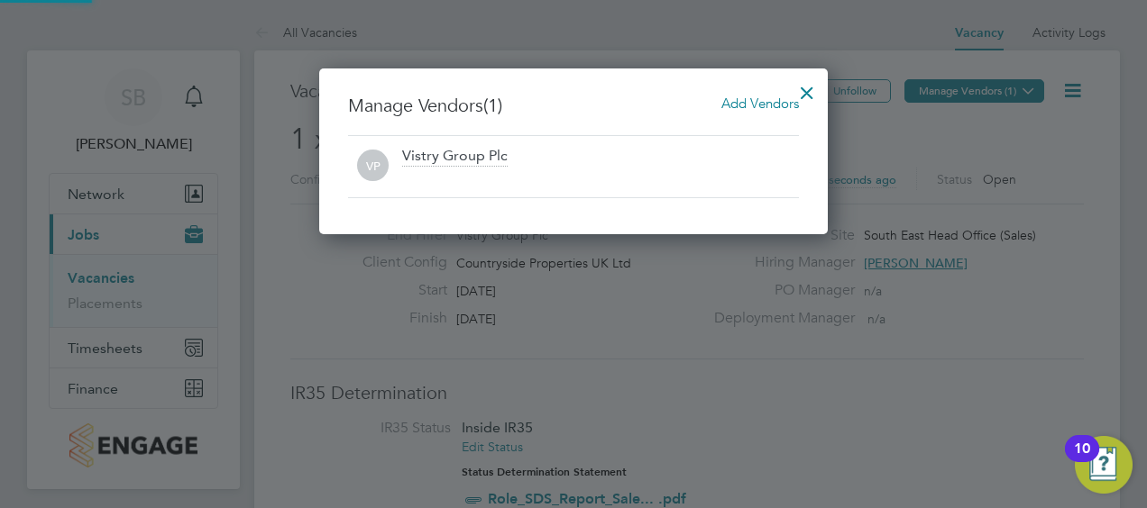
scroll to position [166, 508]
click at [748, 98] on span "Add Vendors" at bounding box center [760, 103] width 78 height 17
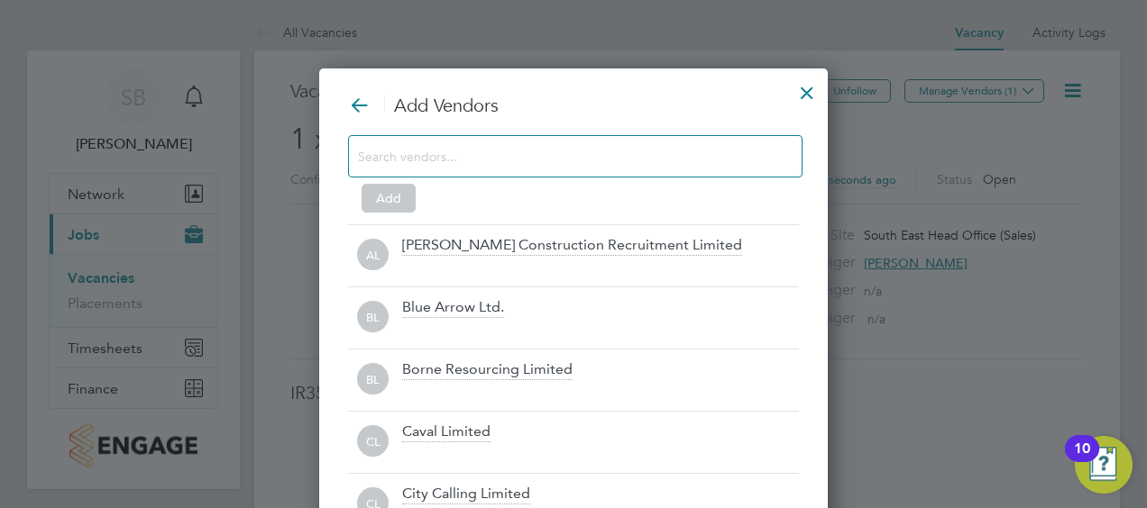
click at [542, 149] on input at bounding box center [561, 155] width 406 height 23
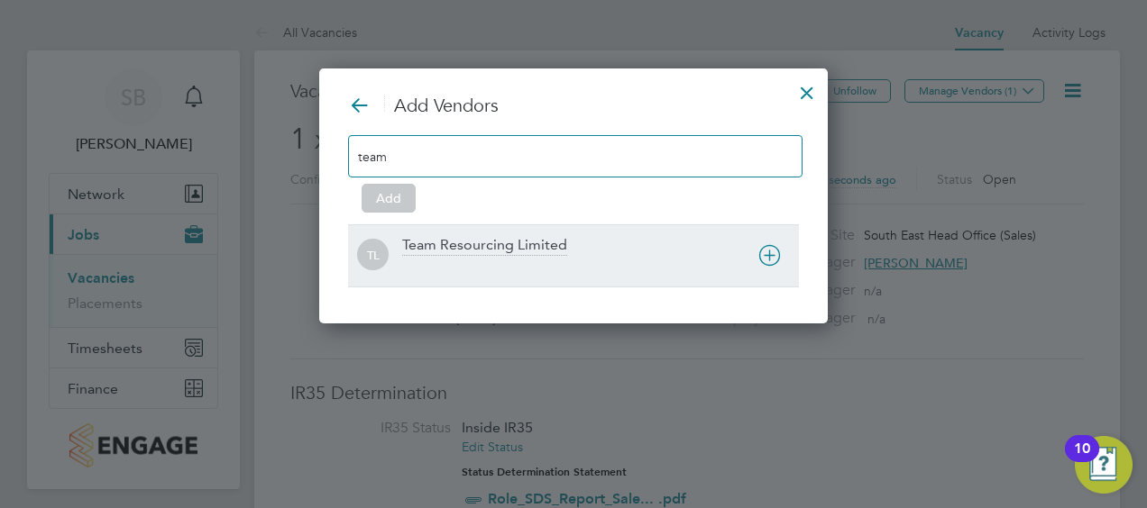
type input "team"
click at [514, 254] on div "Team Resourcing Limited" at bounding box center [484, 246] width 165 height 20
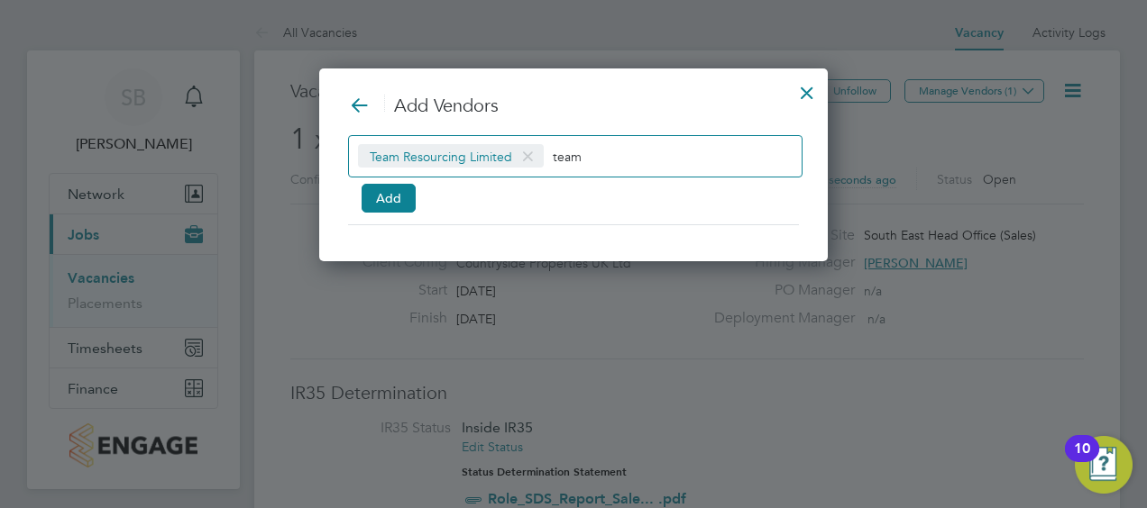
click at [577, 162] on input "team" at bounding box center [609, 155] width 113 height 23
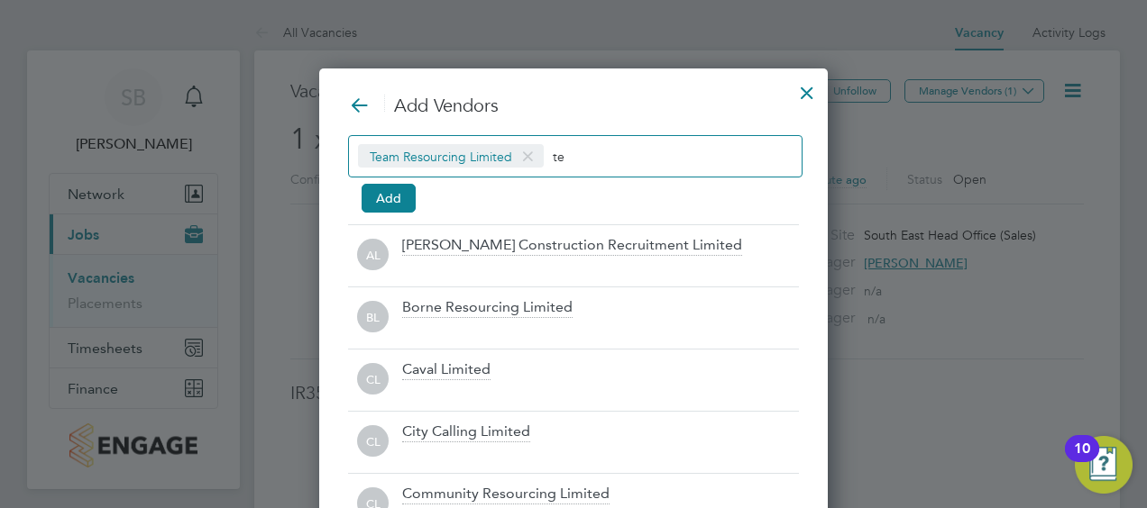
type input "t"
click at [398, 189] on button "Add" at bounding box center [388, 198] width 54 height 29
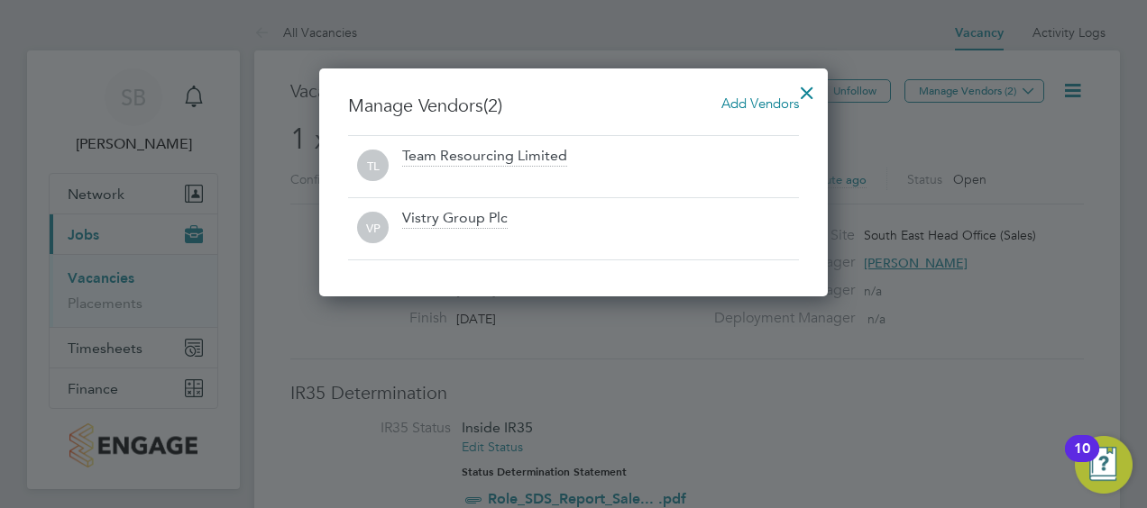
click at [800, 97] on div at bounding box center [807, 88] width 32 height 32
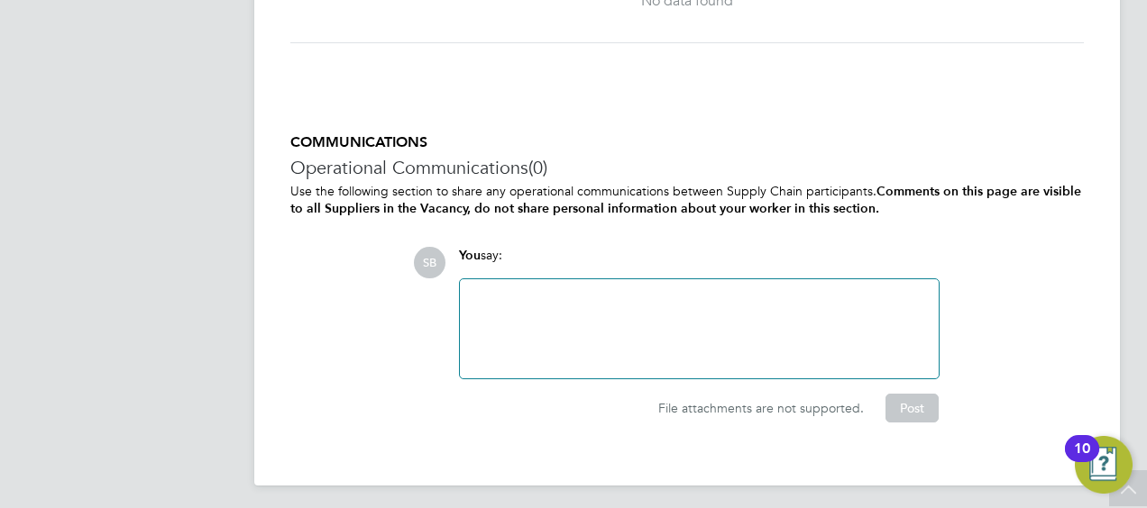
scroll to position [2151, 0]
click at [548, 312] on div at bounding box center [699, 328] width 457 height 78
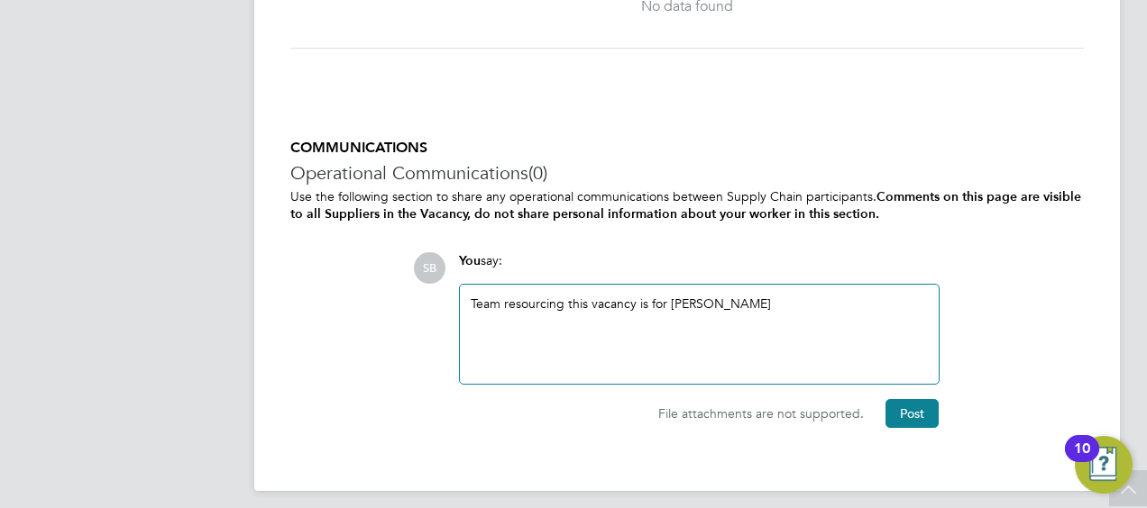
scroll to position [2145, 0]
click at [924, 412] on button "Post" at bounding box center [911, 412] width 53 height 29
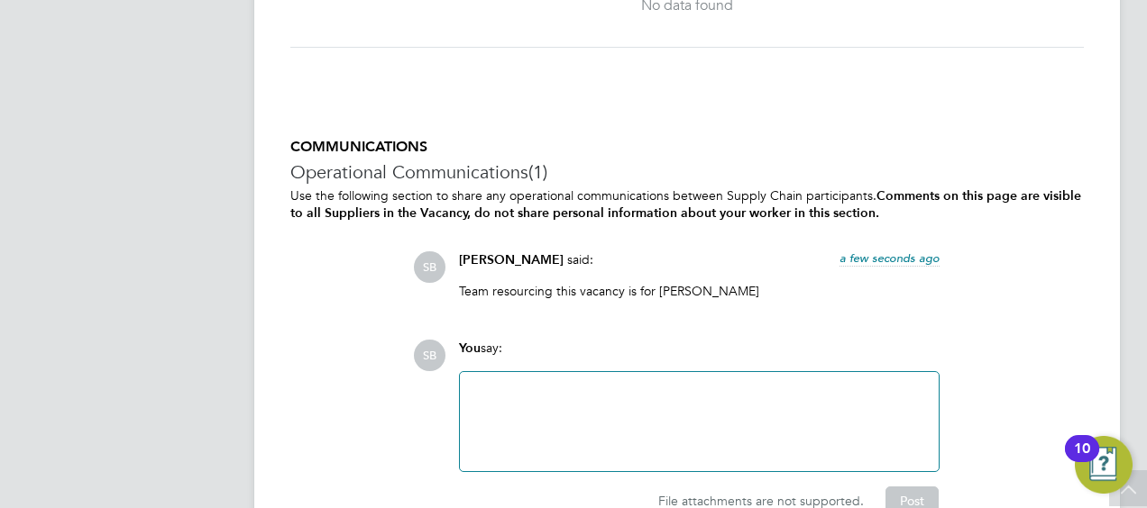
click at [924, 412] on div at bounding box center [699, 422] width 457 height 78
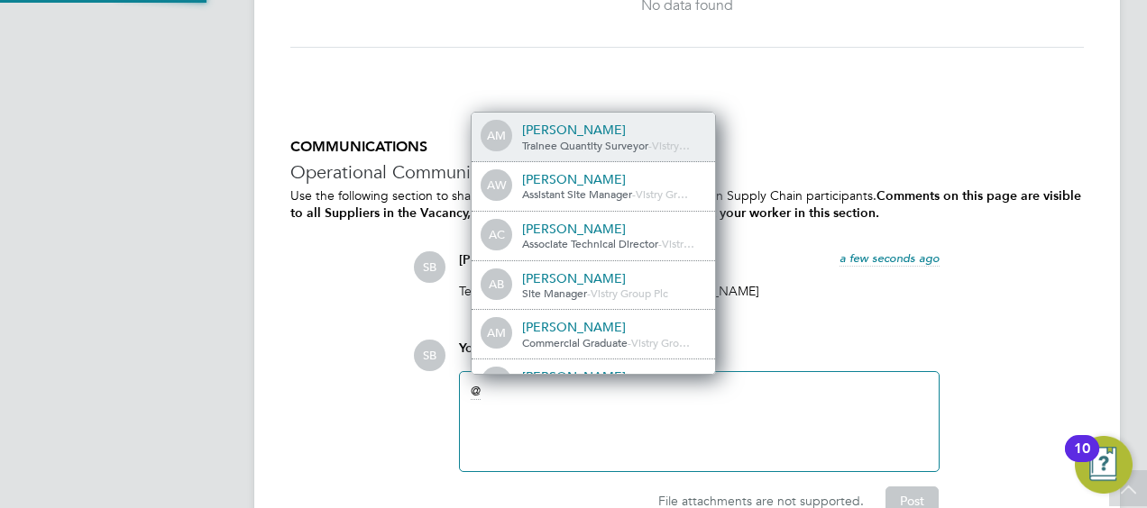
scroll to position [9, 9]
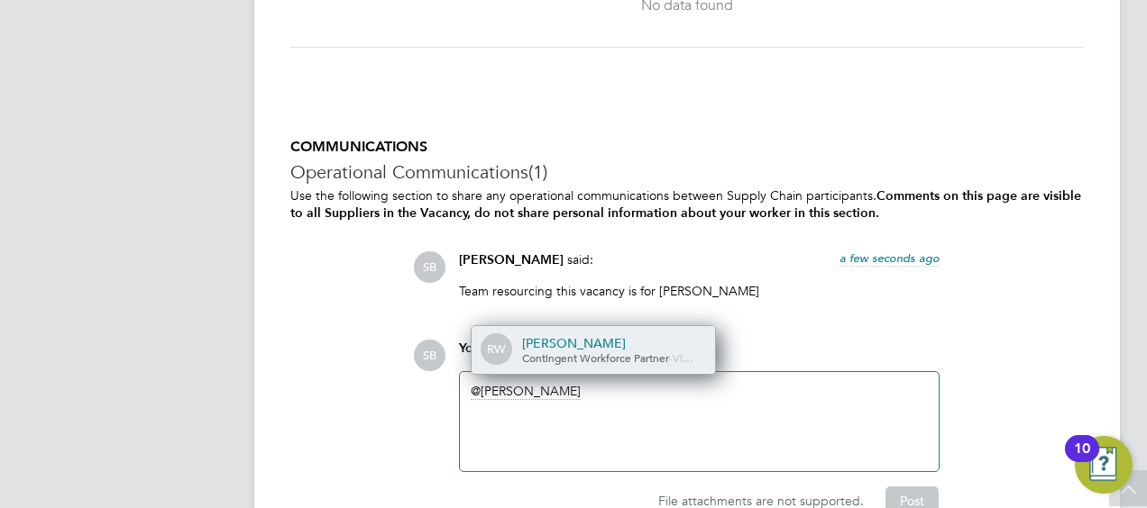
click at [608, 351] on span "Contingent Workforce Partner" at bounding box center [595, 358] width 147 height 14
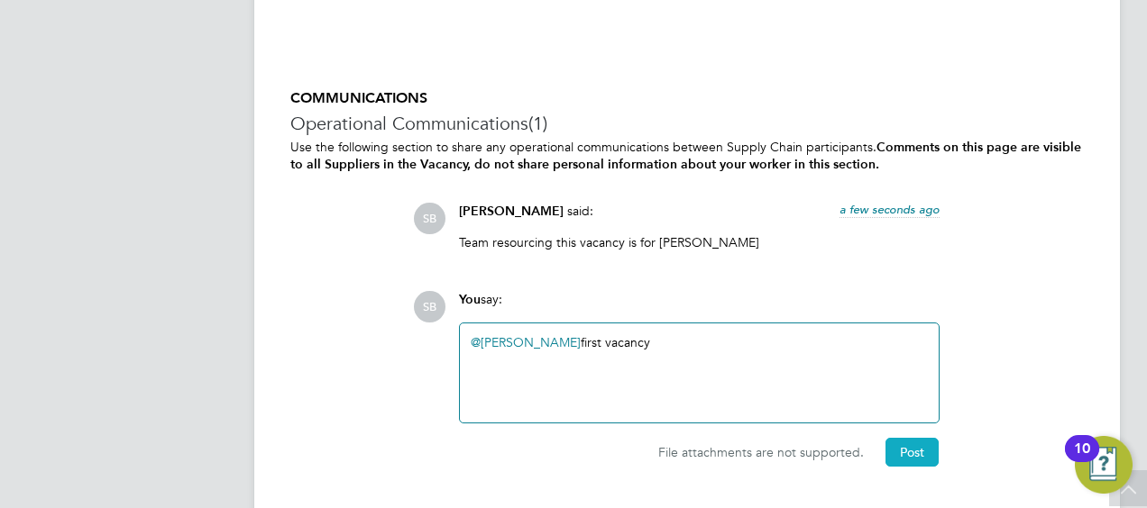
click at [916, 443] on button "Post" at bounding box center [911, 452] width 53 height 29
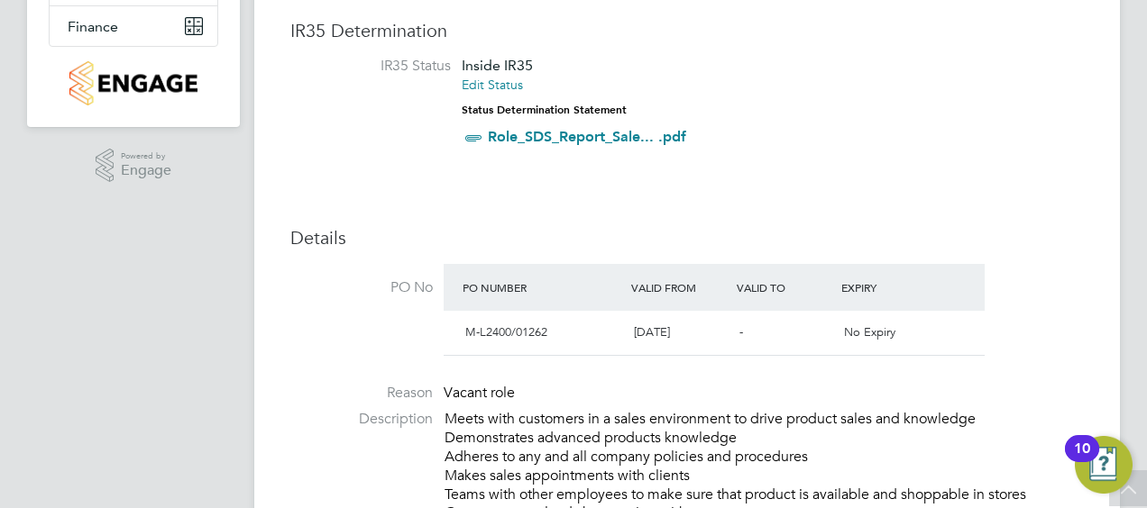
scroll to position [0, 0]
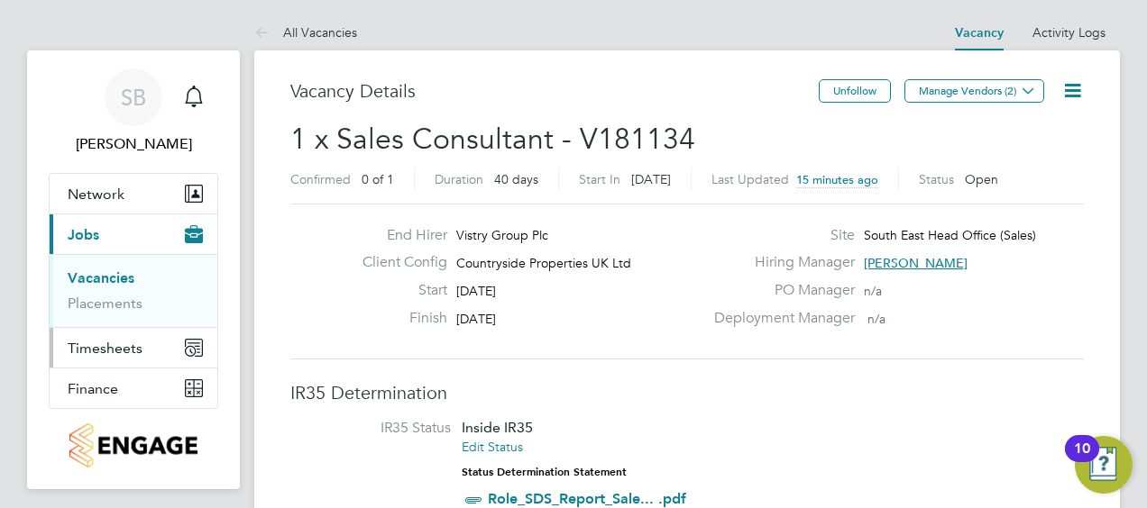
click at [124, 343] on span "Timesheets" at bounding box center [105, 348] width 75 height 17
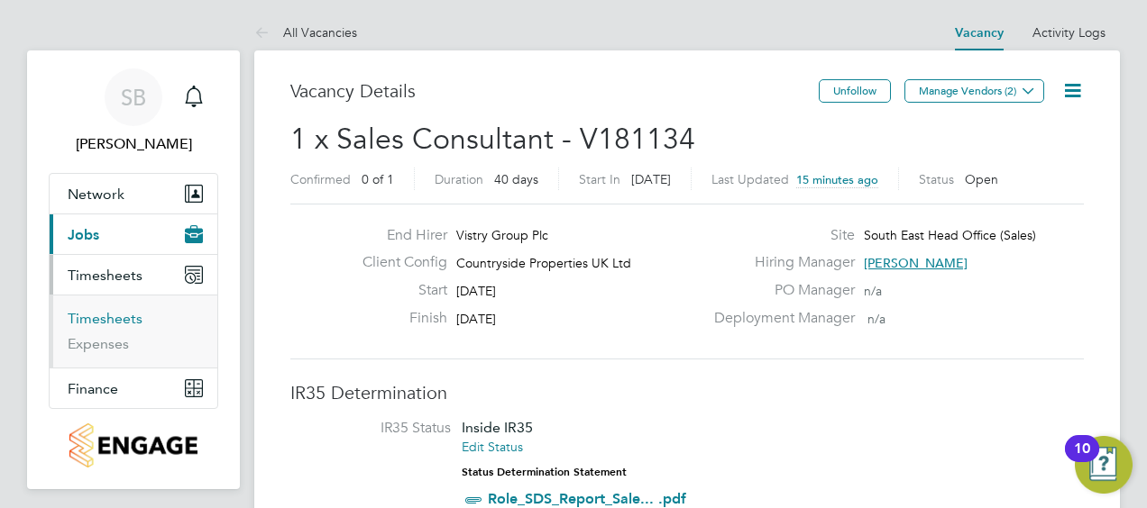
click at [115, 314] on link "Timesheets" at bounding box center [105, 318] width 75 height 17
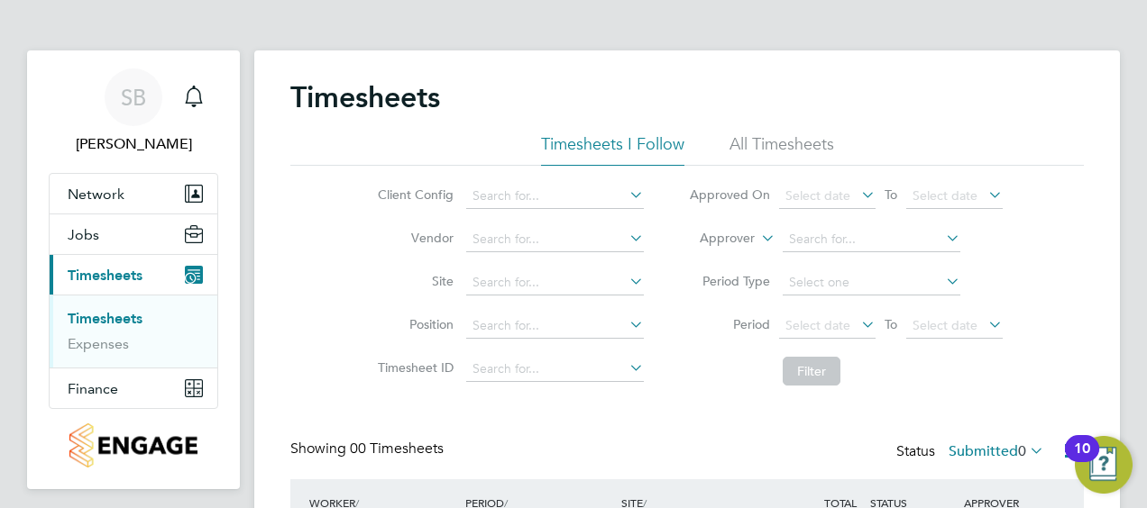
click at [789, 133] on li "All Timesheets" at bounding box center [781, 149] width 105 height 32
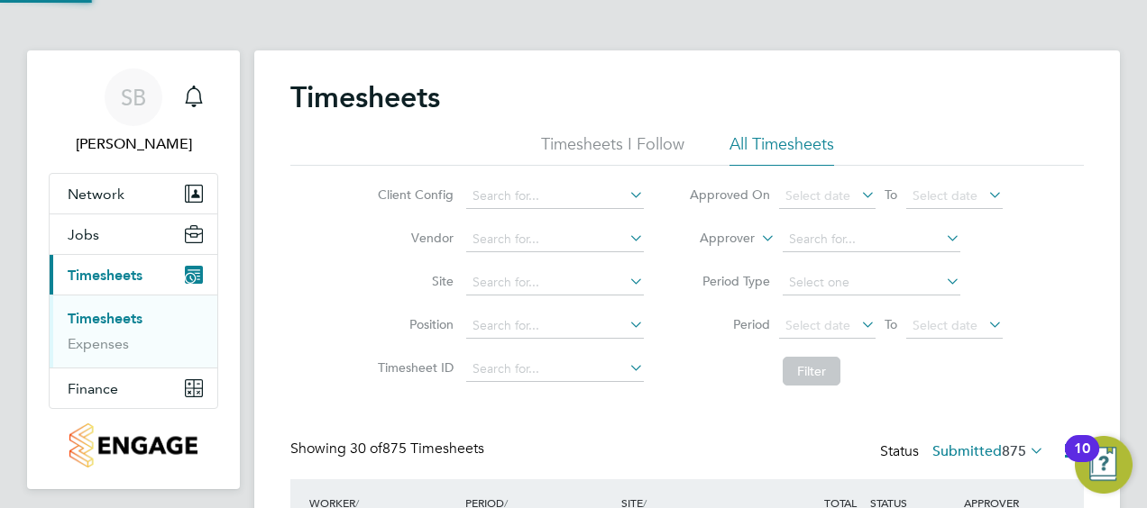
scroll to position [45, 156]
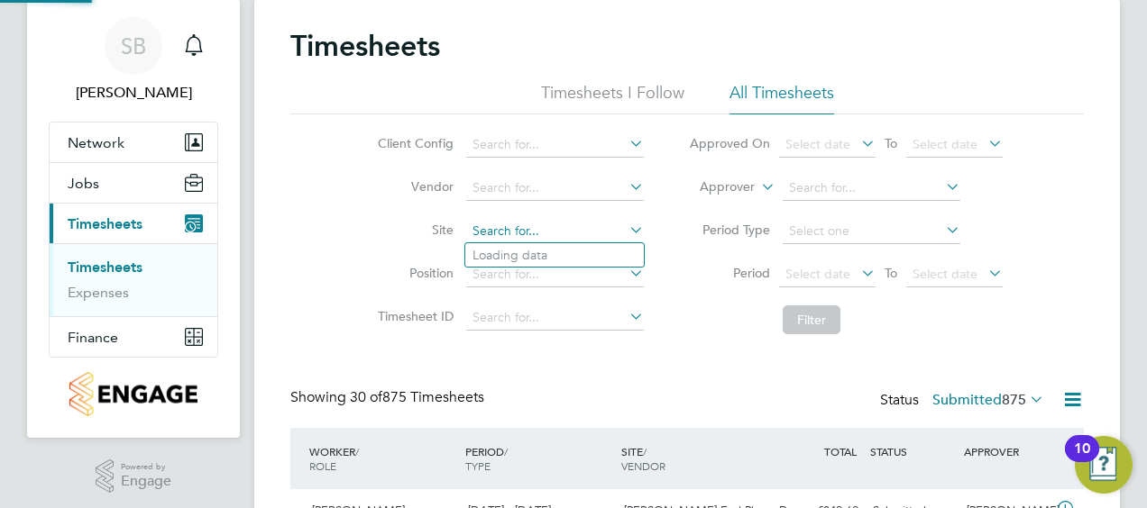
click at [561, 231] on input at bounding box center [555, 231] width 178 height 25
click at [553, 256] on li "[GEOGRAPHIC_DATA]" at bounding box center [554, 255] width 178 height 24
type input "[GEOGRAPHIC_DATA]"
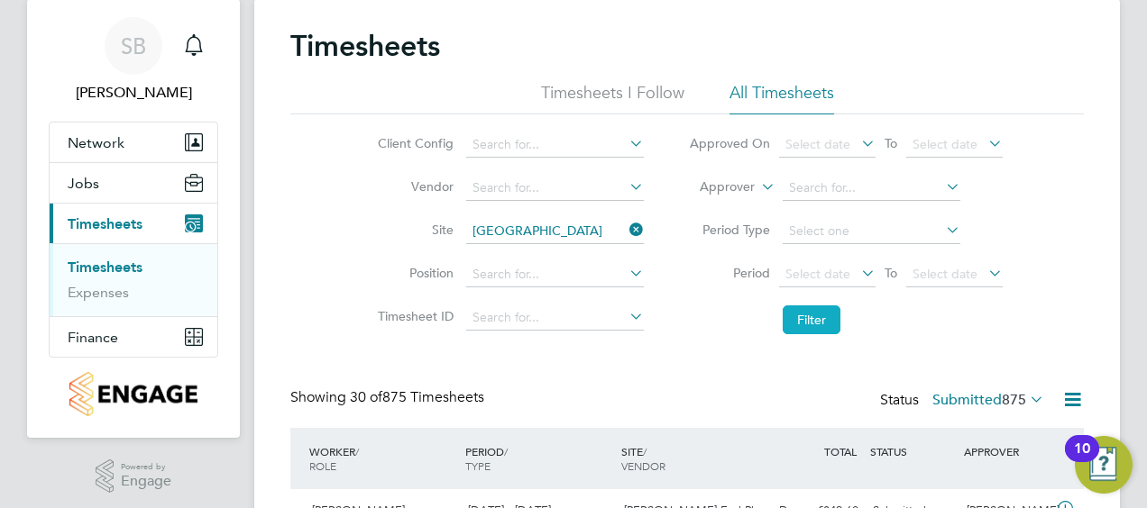
click at [825, 325] on button "Filter" at bounding box center [811, 320] width 58 height 29
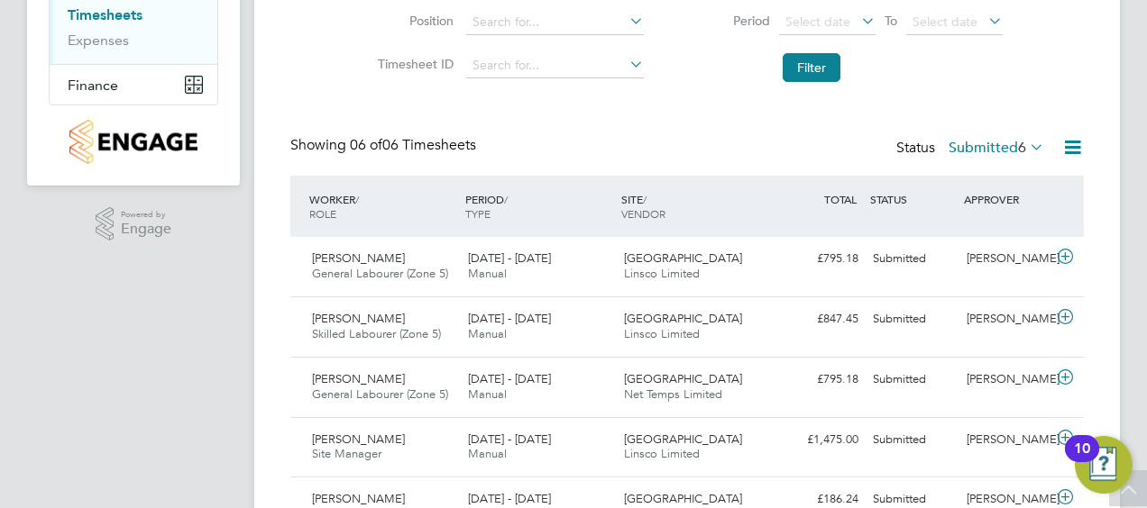
scroll to position [456, 0]
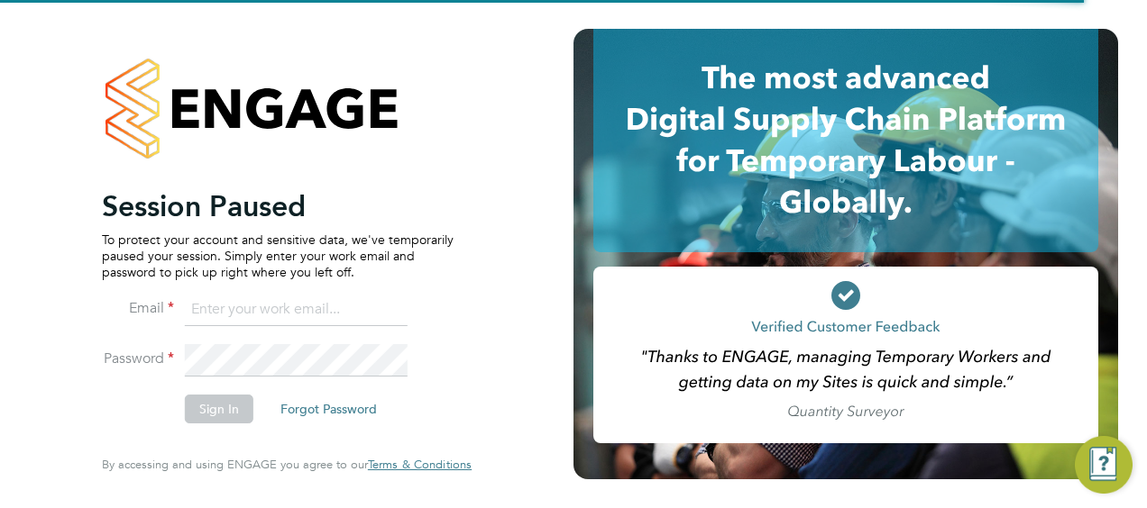
type input "[PERSON_NAME][EMAIL_ADDRESS][DOMAIN_NAME]"
